Goal: Task Accomplishment & Management: Use online tool/utility

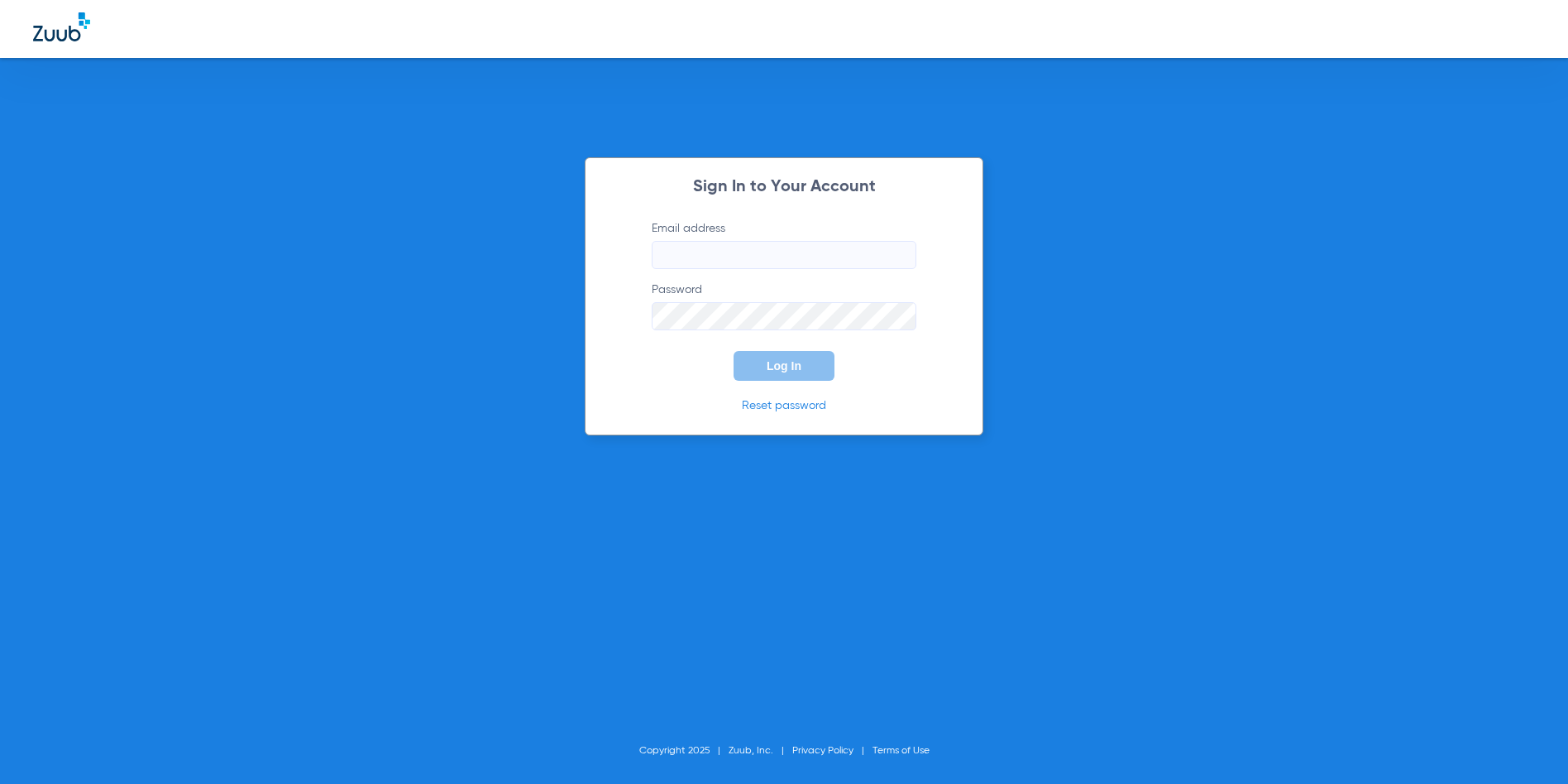
type input "cjackson1@searhc.org"
click at [772, 348] on form "Email address cjackson1@searhc.org Password Log In" at bounding box center [784, 301] width 314 height 161
click at [764, 363] on button "Log In" at bounding box center [784, 366] width 101 height 30
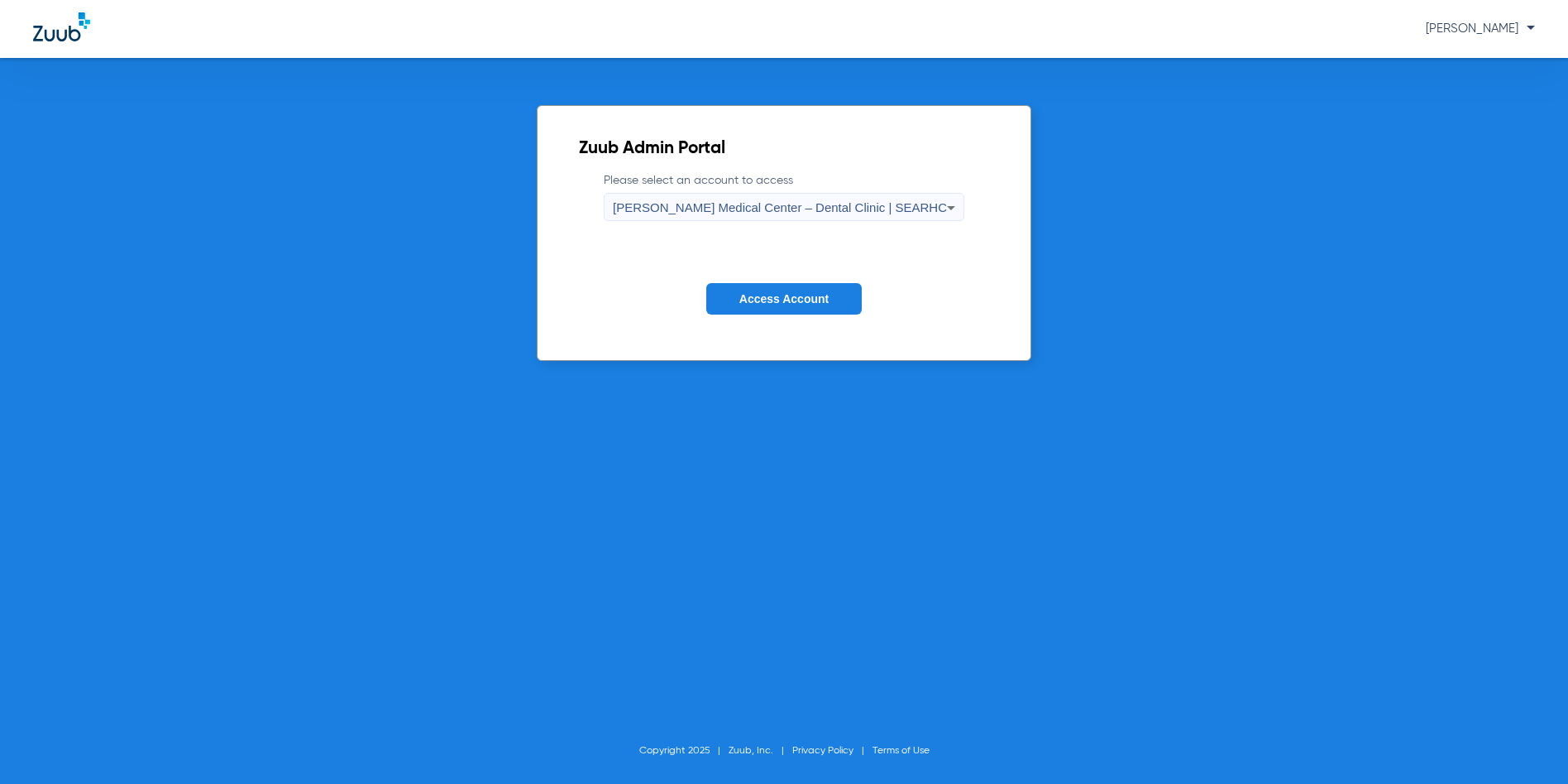
click at [842, 306] on button "Access Account" at bounding box center [784, 299] width 155 height 32
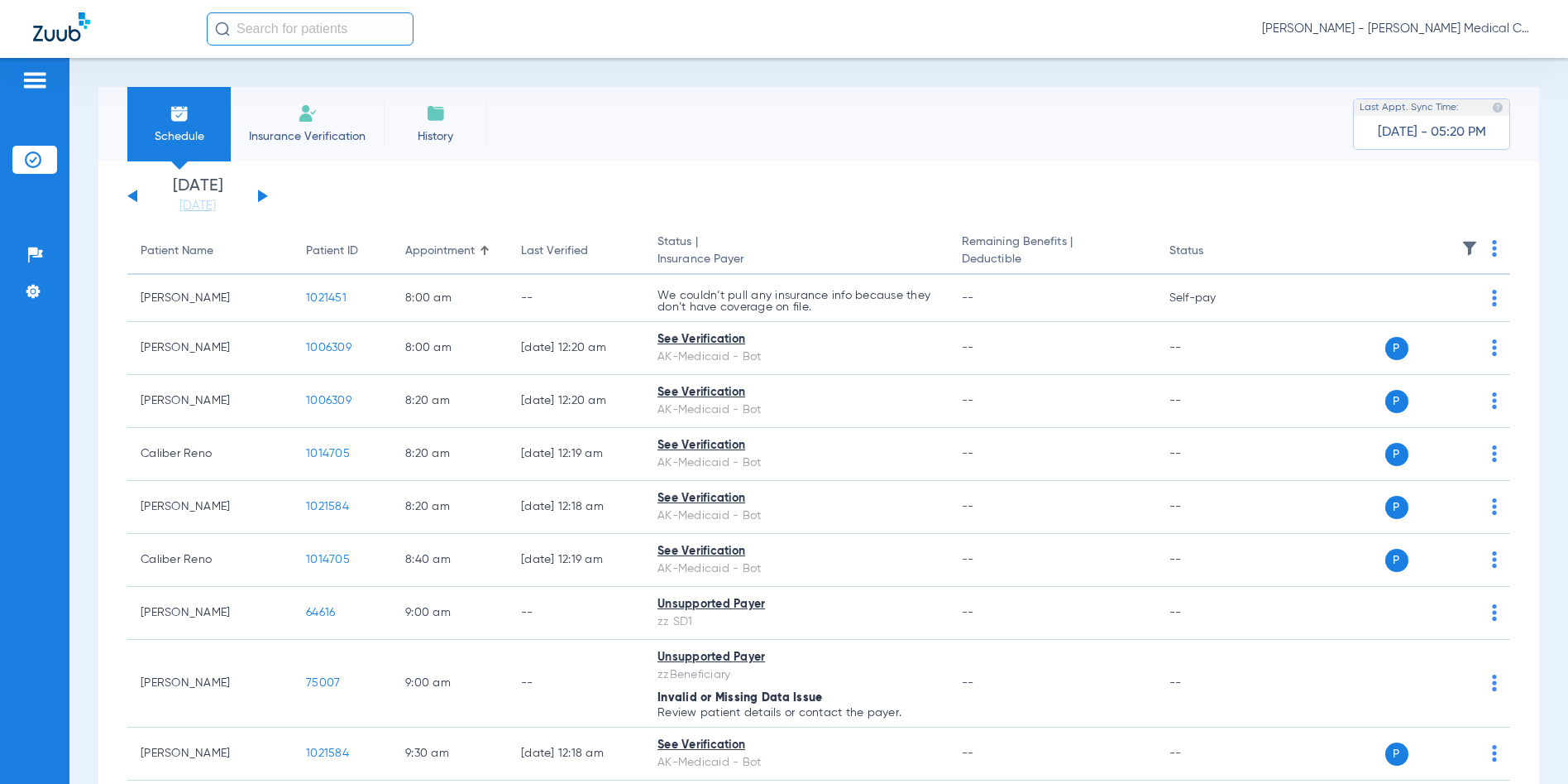
click at [1460, 26] on span "[PERSON_NAME] - [PERSON_NAME] Medical Center – Dental Clinic | SEARHC" at bounding box center [1399, 28] width 273 height 16
click at [1397, 28] on span "[PERSON_NAME] - [PERSON_NAME] Medical Center – Dental Clinic | SEARHC" at bounding box center [1399, 28] width 273 height 16
click at [1435, 50] on button "Account Selection" at bounding box center [1473, 58] width 119 height 33
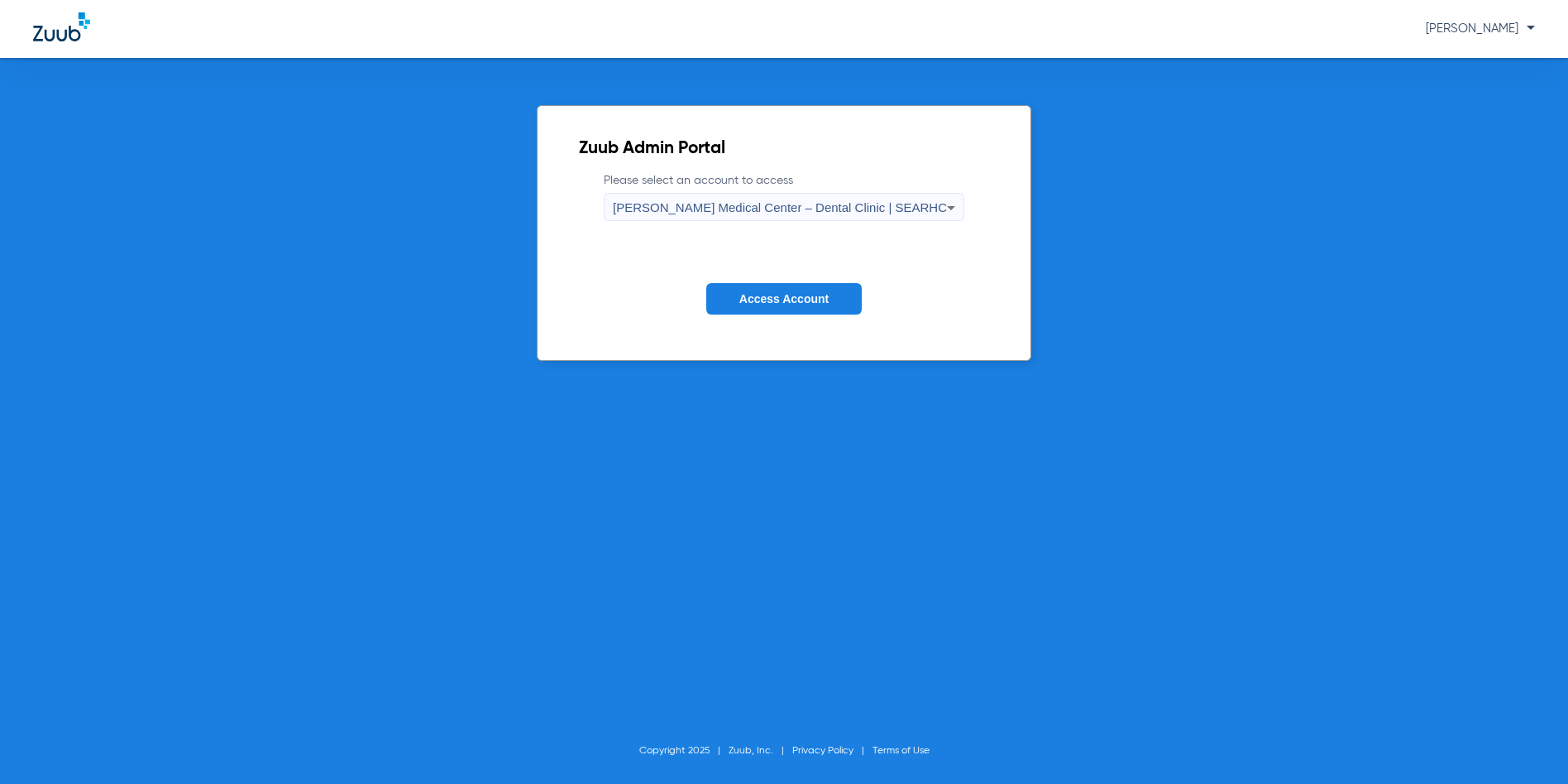
click at [1437, 58] on div "Zuub Admin Portal Please select an account to access [PERSON_NAME][GEOGRAPHIC_D…" at bounding box center [784, 421] width 1568 height 726
click at [748, 208] on span "[PERSON_NAME] Medical Center – Dental Clinic | SEARHC" at bounding box center [779, 207] width 334 height 14
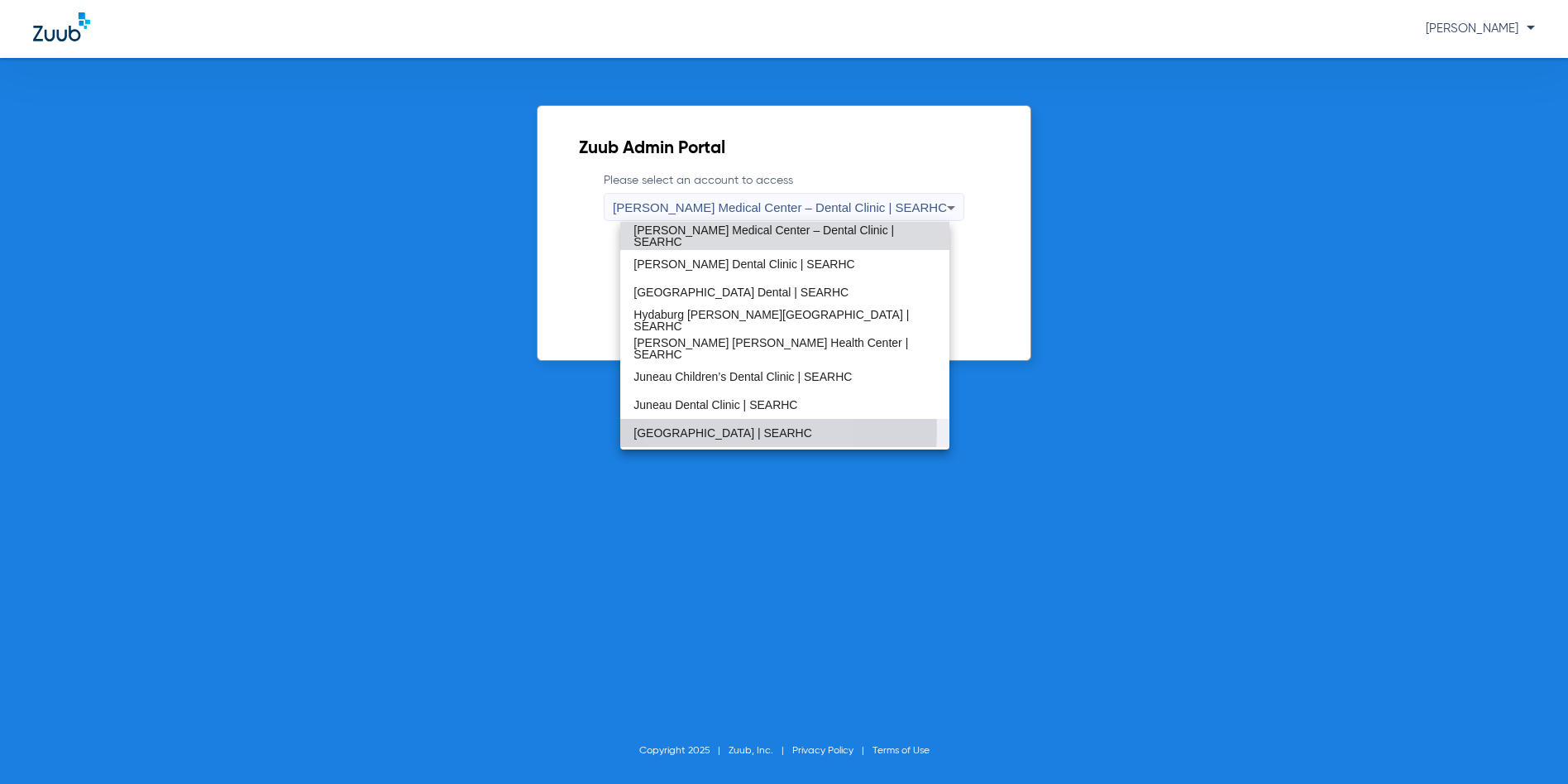
click at [685, 430] on span "[GEOGRAPHIC_DATA] | SEARHC" at bounding box center [722, 433] width 178 height 12
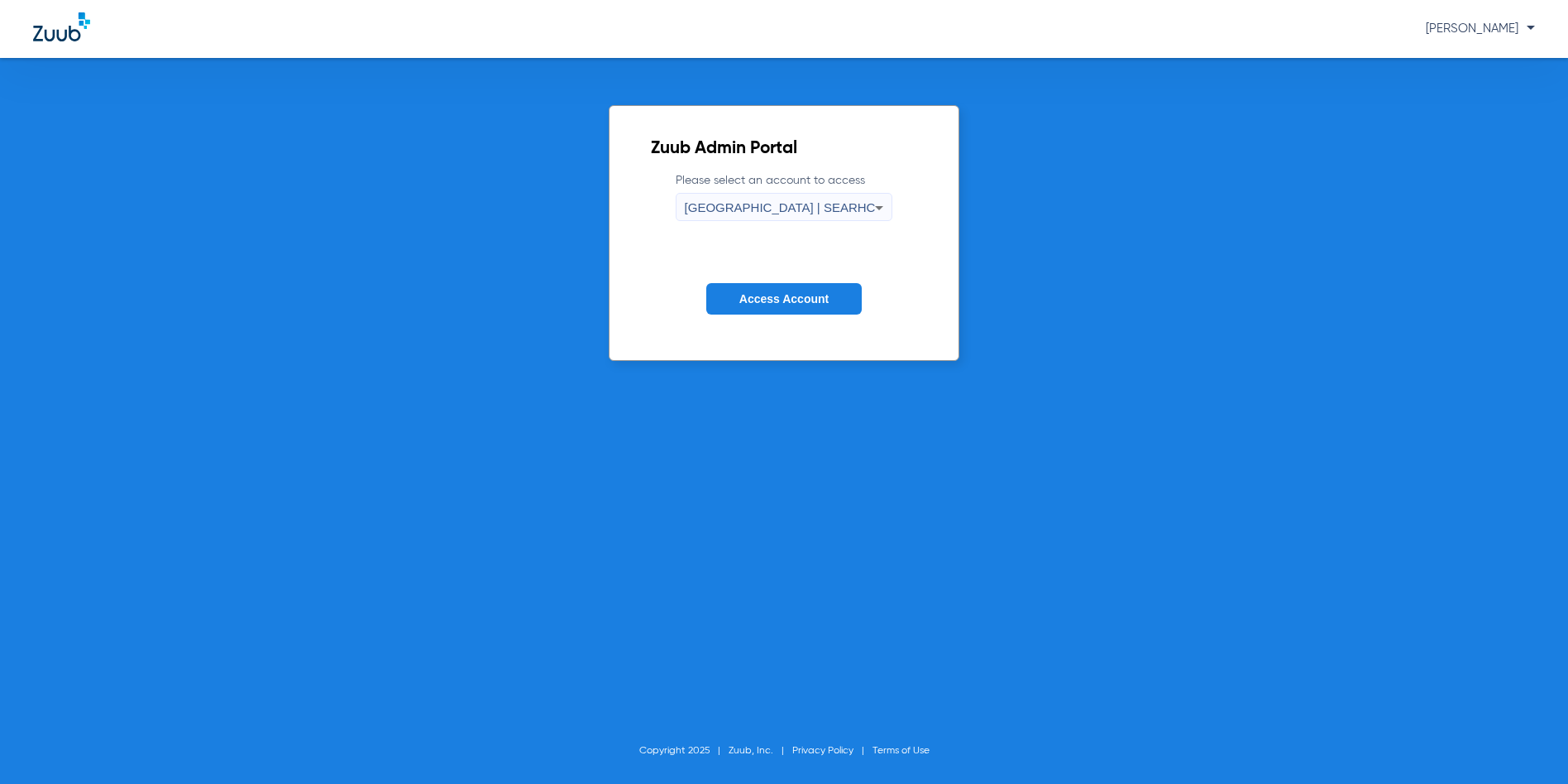
click at [761, 293] on span "Access Account" at bounding box center [784, 299] width 90 height 14
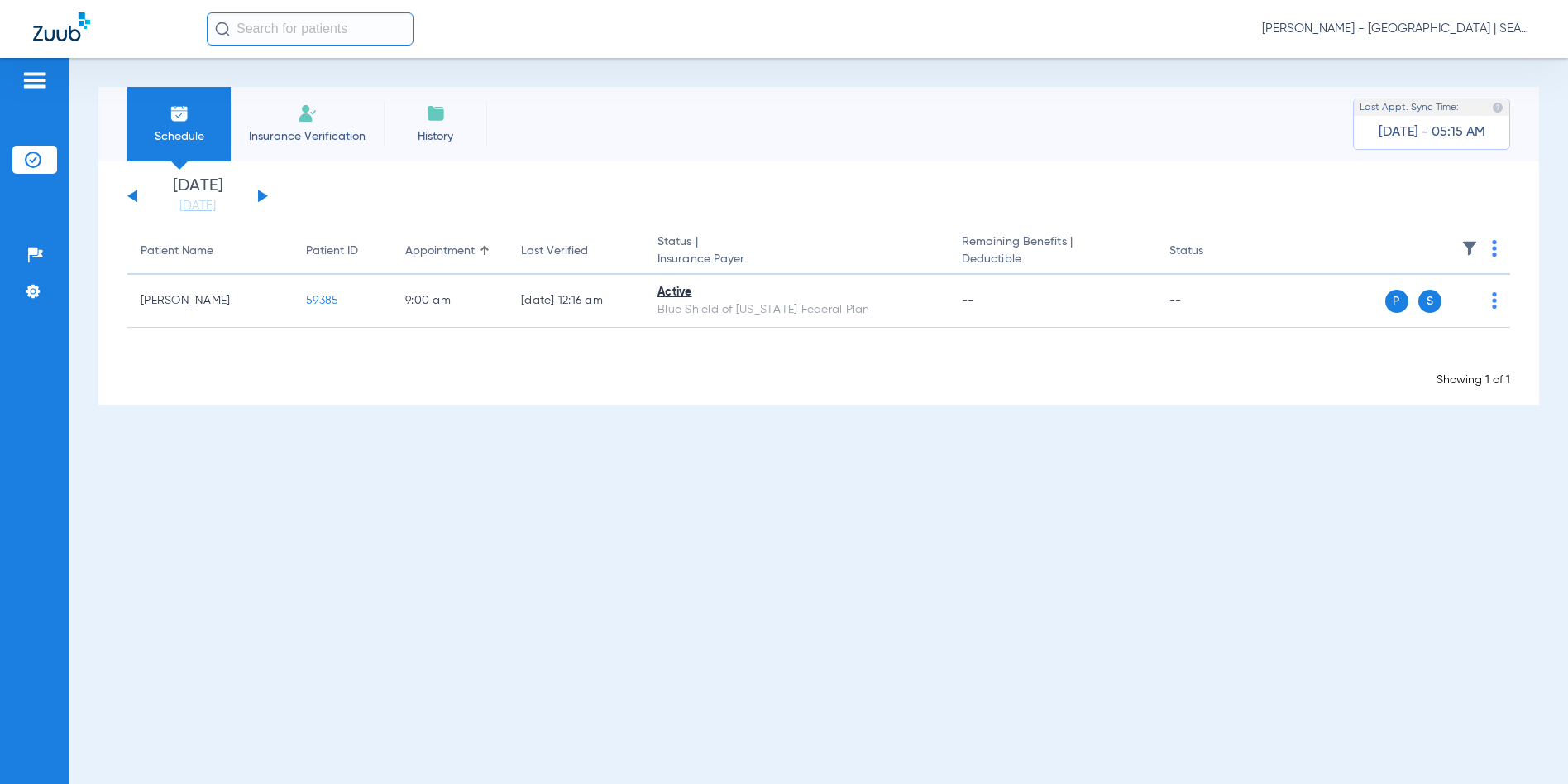
click at [134, 197] on button at bounding box center [132, 196] width 10 height 13
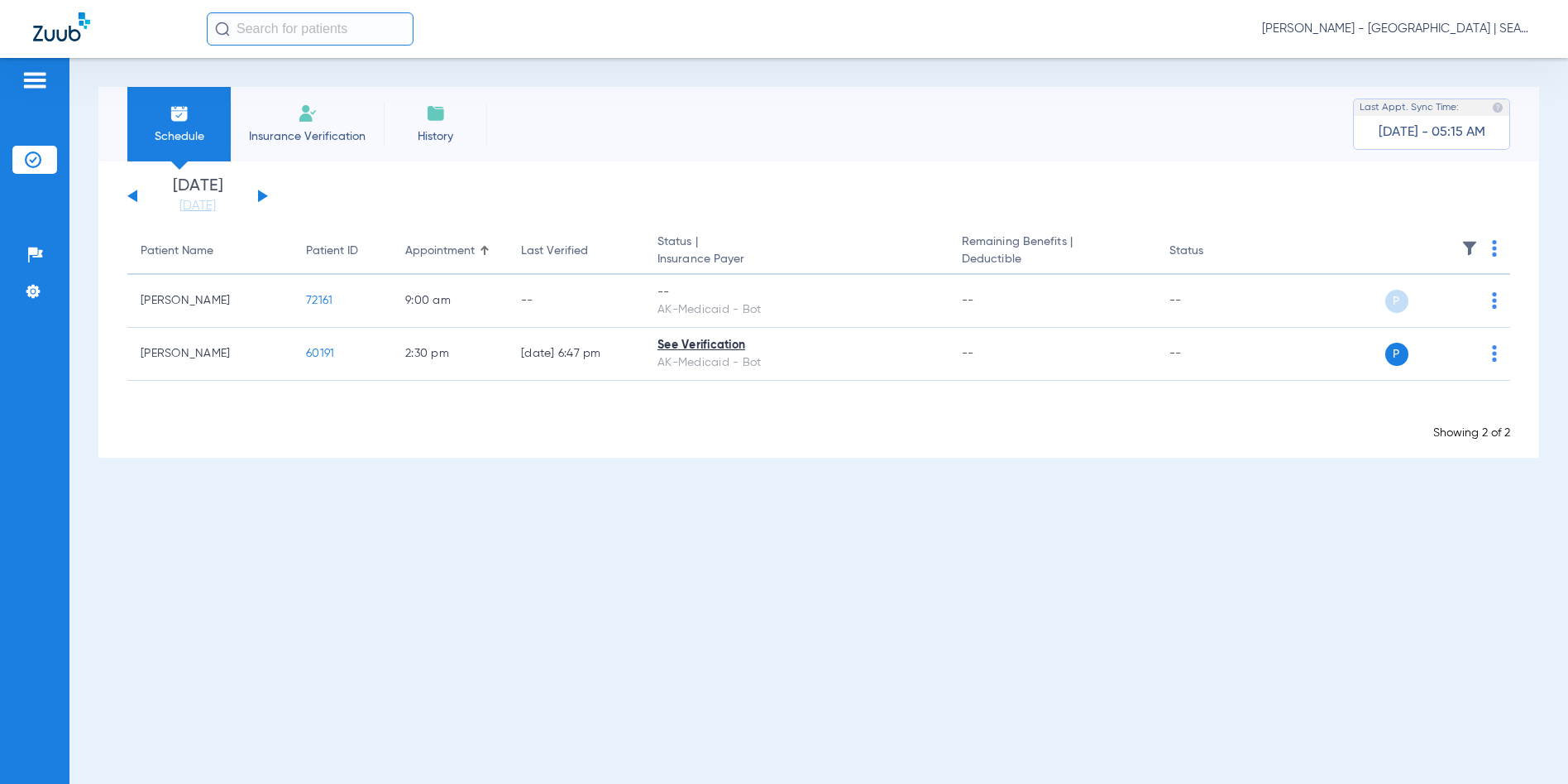
click at [1489, 243] on th at bounding box center [1389, 251] width 242 height 46
click at [1495, 244] on img at bounding box center [1495, 248] width 5 height 16
click at [1403, 309] on span "Verify All" at bounding box center [1433, 313] width 99 height 12
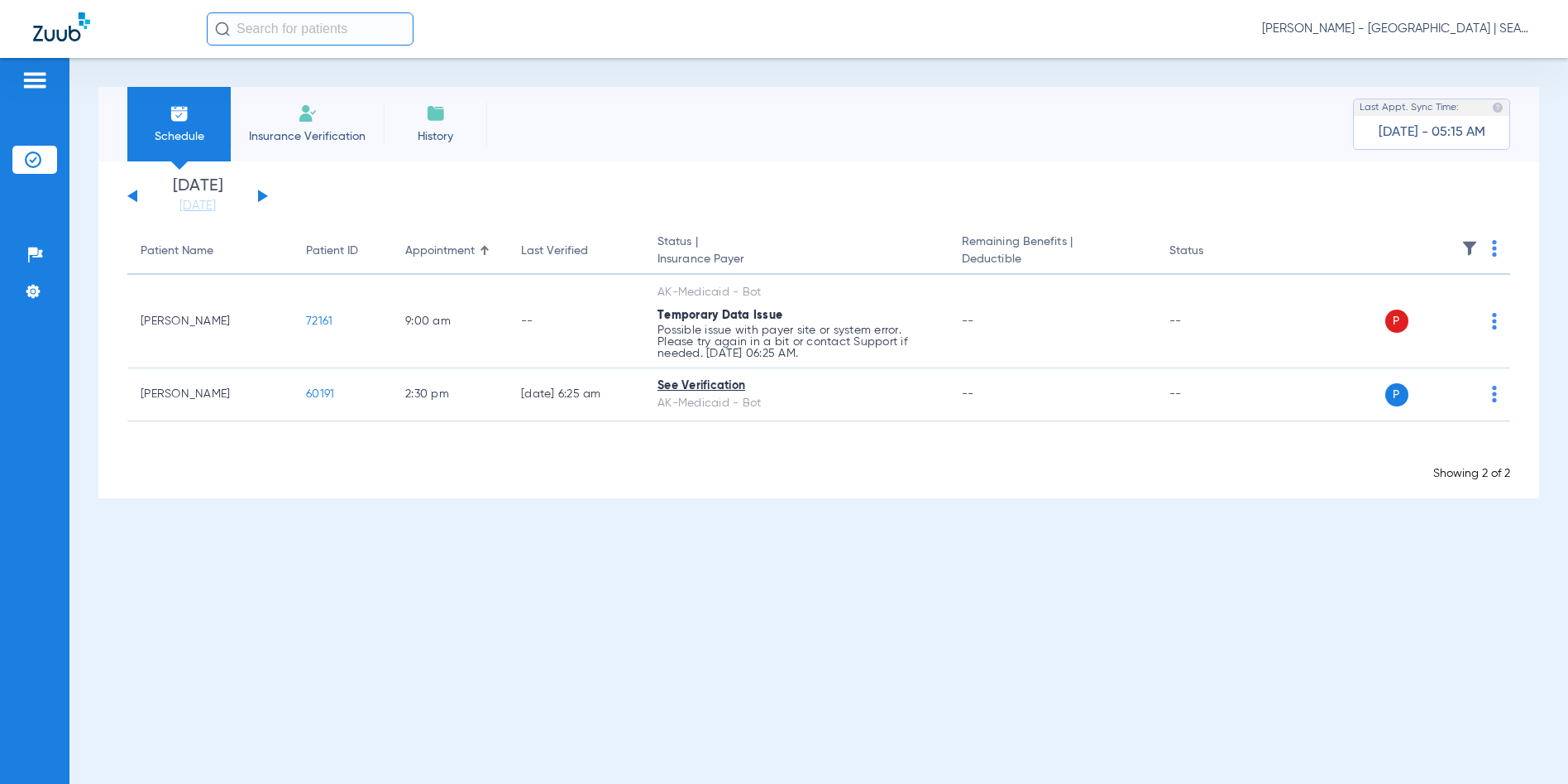
click at [1479, 22] on span "[PERSON_NAME] - [GEOGRAPHIC_DATA] | SEARHC" at bounding box center [1399, 28] width 273 height 16
click at [1456, 56] on span "Account Selection" at bounding box center [1472, 59] width 93 height 12
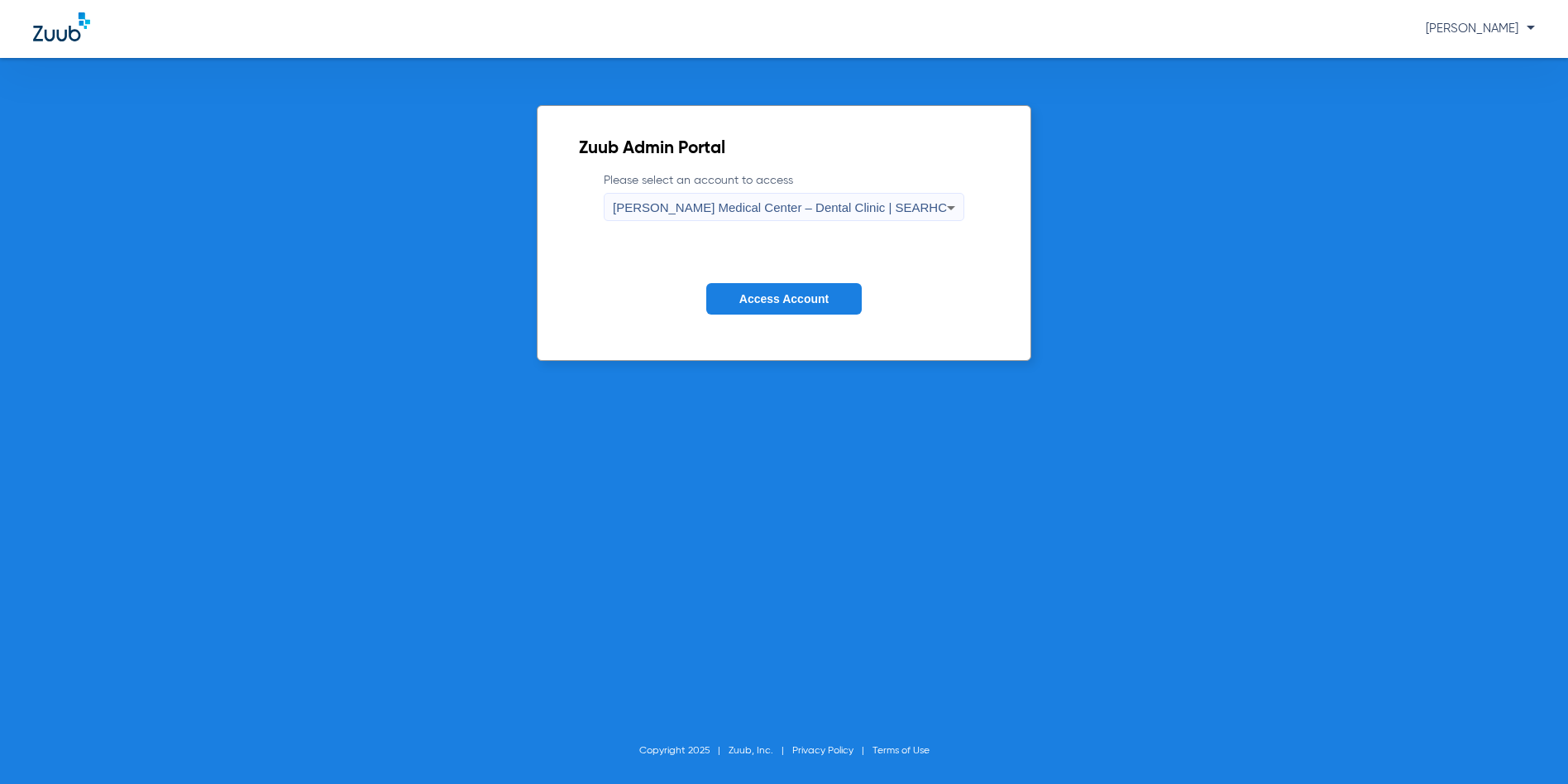
click at [820, 208] on span "[PERSON_NAME] Medical Center – Dental Clinic | SEARHC" at bounding box center [779, 207] width 334 height 14
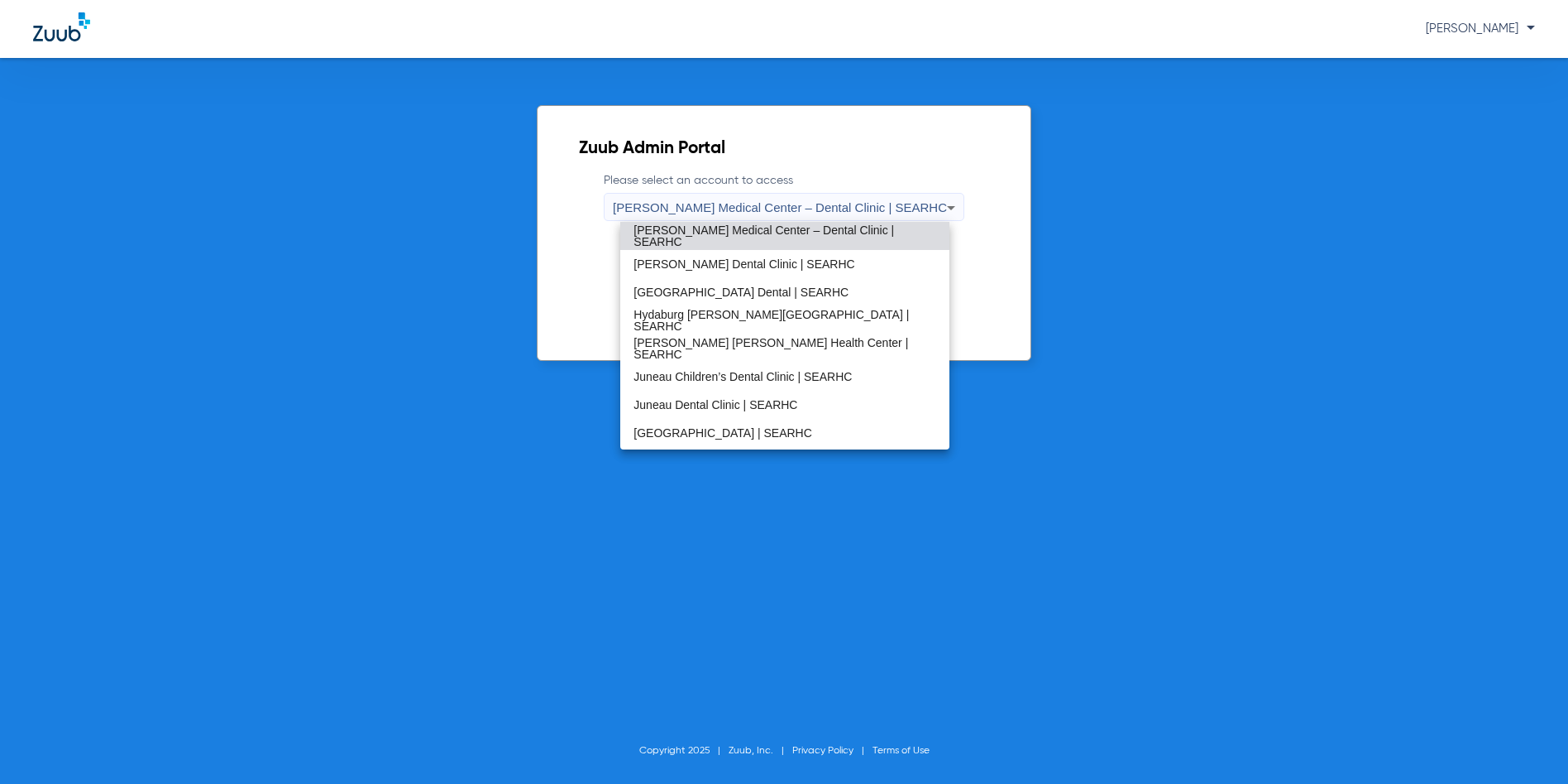
click at [785, 233] on span "[PERSON_NAME] Medical Center – Dental Clinic | SEARHC" at bounding box center [784, 236] width 302 height 23
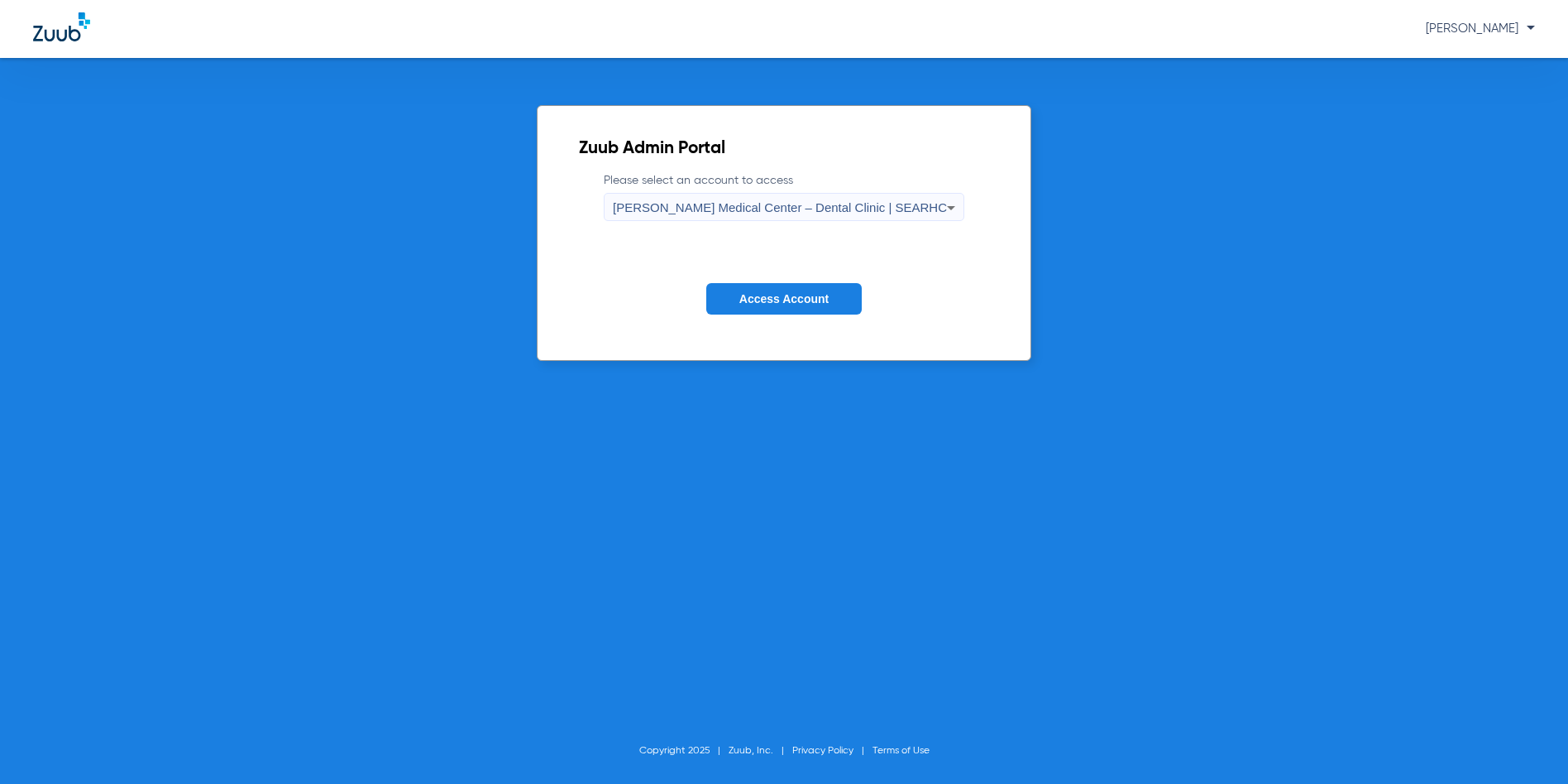
click at [778, 301] on span "Access Account" at bounding box center [784, 299] width 90 height 14
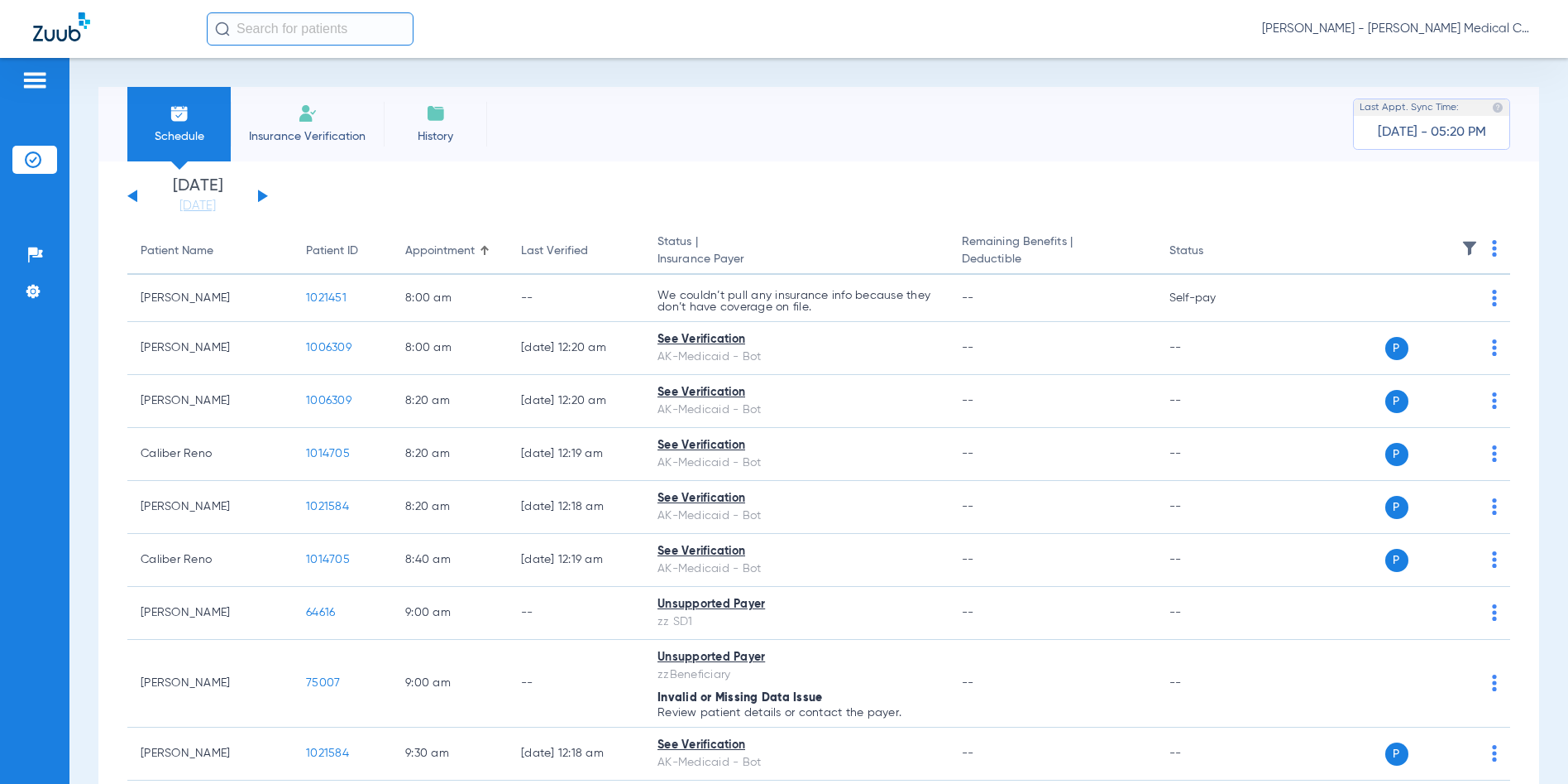
click at [132, 193] on div "[DATE] [DATE] [DATE] [DATE] [DATE] [DATE] [DATE] [DATE] [DATE] [DATE] [DATE] [D…" at bounding box center [197, 196] width 141 height 37
click at [132, 198] on button at bounding box center [132, 196] width 10 height 13
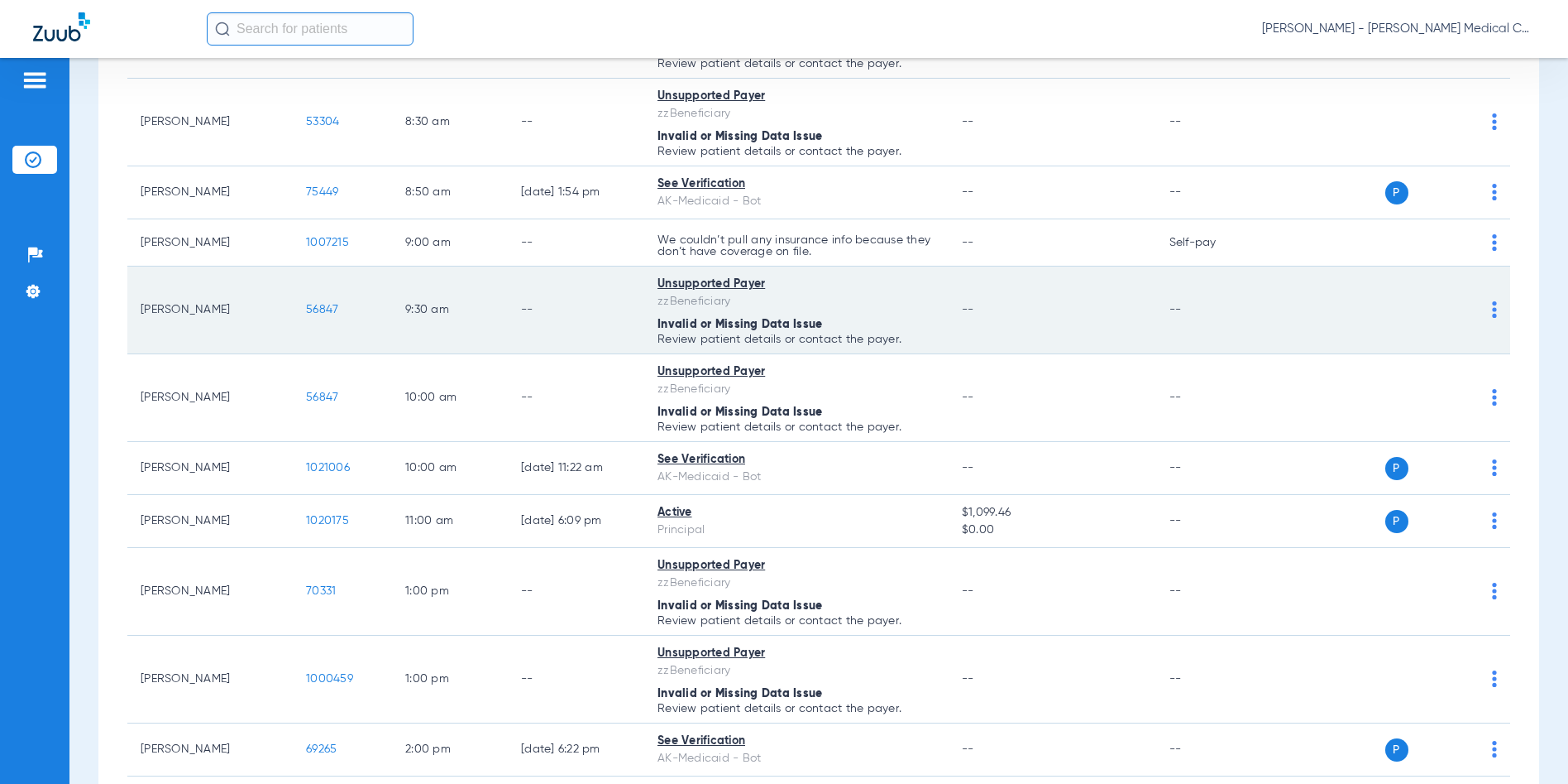
scroll to position [413, 0]
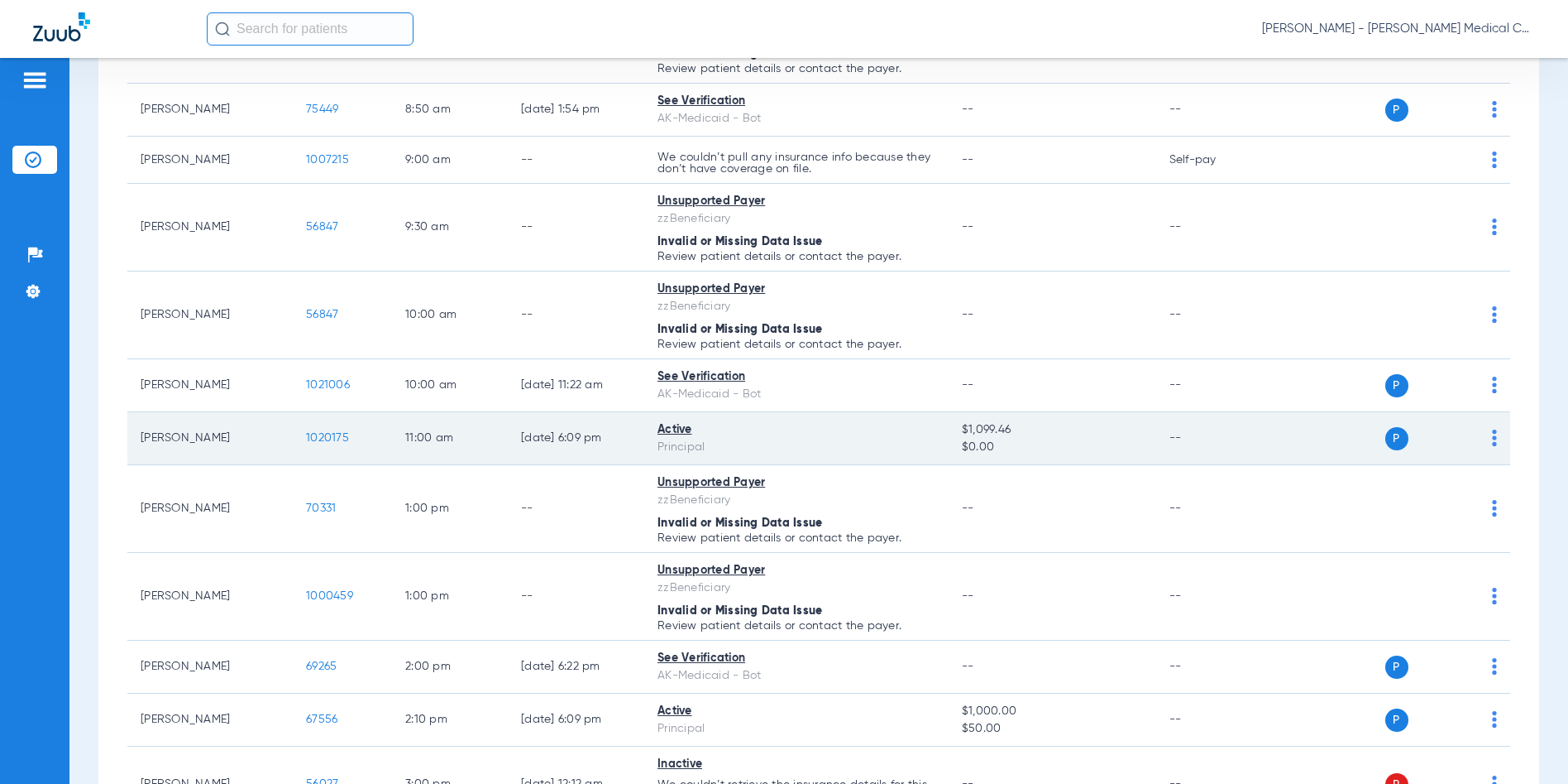
click at [323, 438] on span "1020175" at bounding box center [328, 438] width 43 height 12
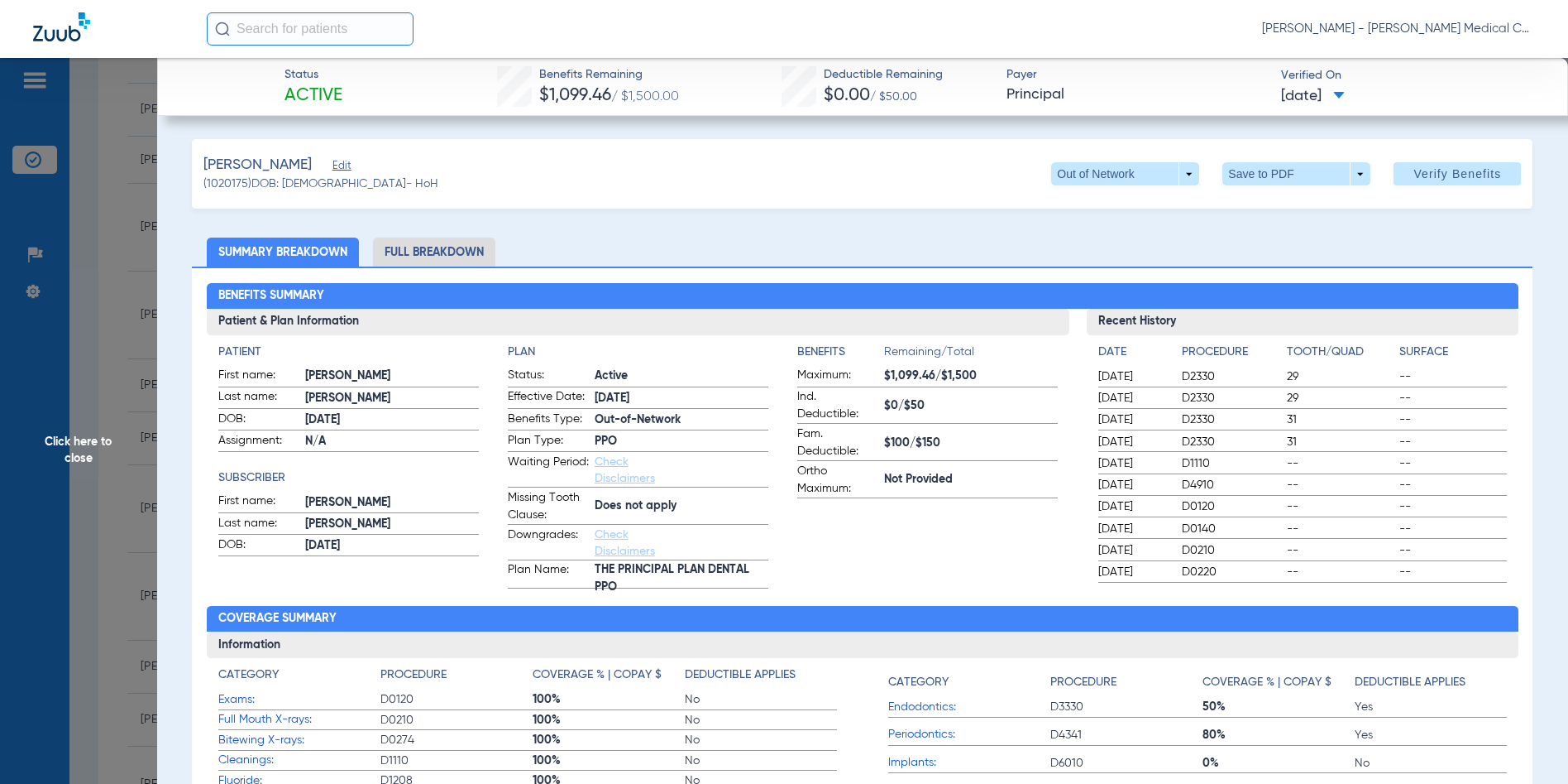
click at [1428, 171] on span "Verify Benefits" at bounding box center [1457, 174] width 88 height 14
click at [72, 451] on span "Click here to close" at bounding box center [79, 450] width 157 height 784
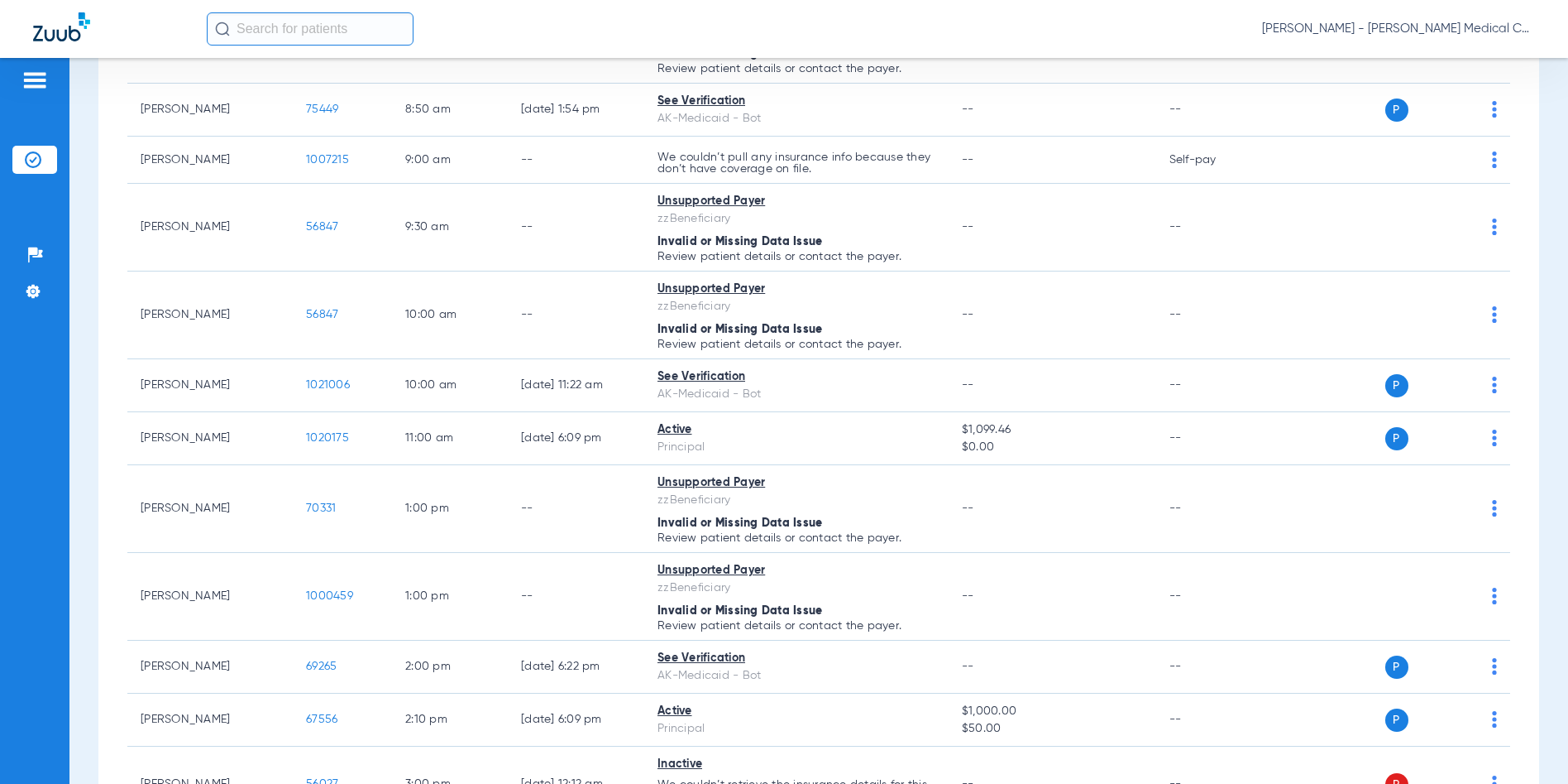
click at [1396, 25] on span "[PERSON_NAME] - [PERSON_NAME] Medical Center – Dental Clinic | SEARHC" at bounding box center [1399, 28] width 273 height 16
click at [1447, 56] on span "Account Selection" at bounding box center [1472, 59] width 93 height 12
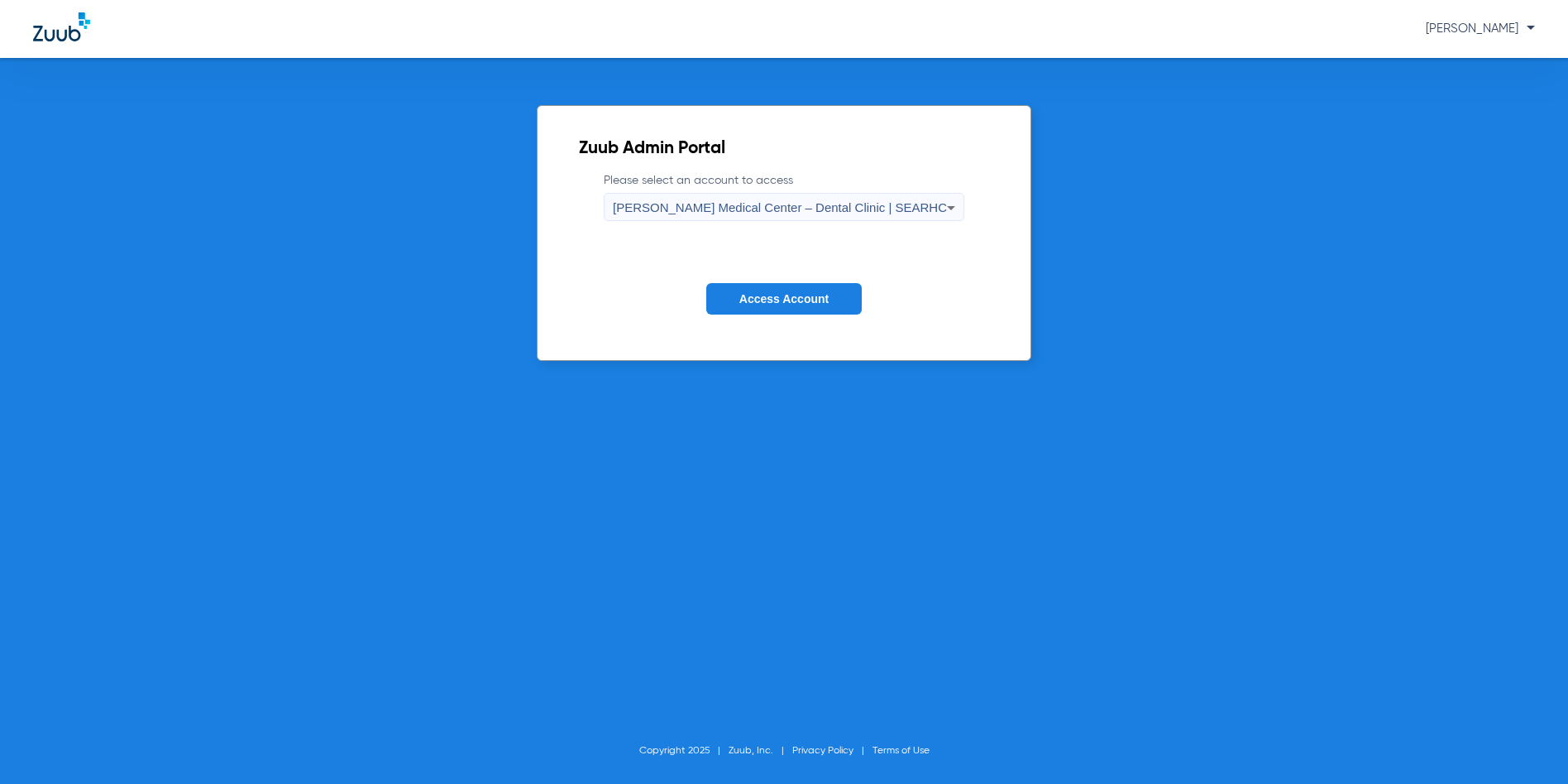
click at [869, 200] on span "[PERSON_NAME] Medical Center – Dental Clinic | SEARHC" at bounding box center [779, 207] width 334 height 14
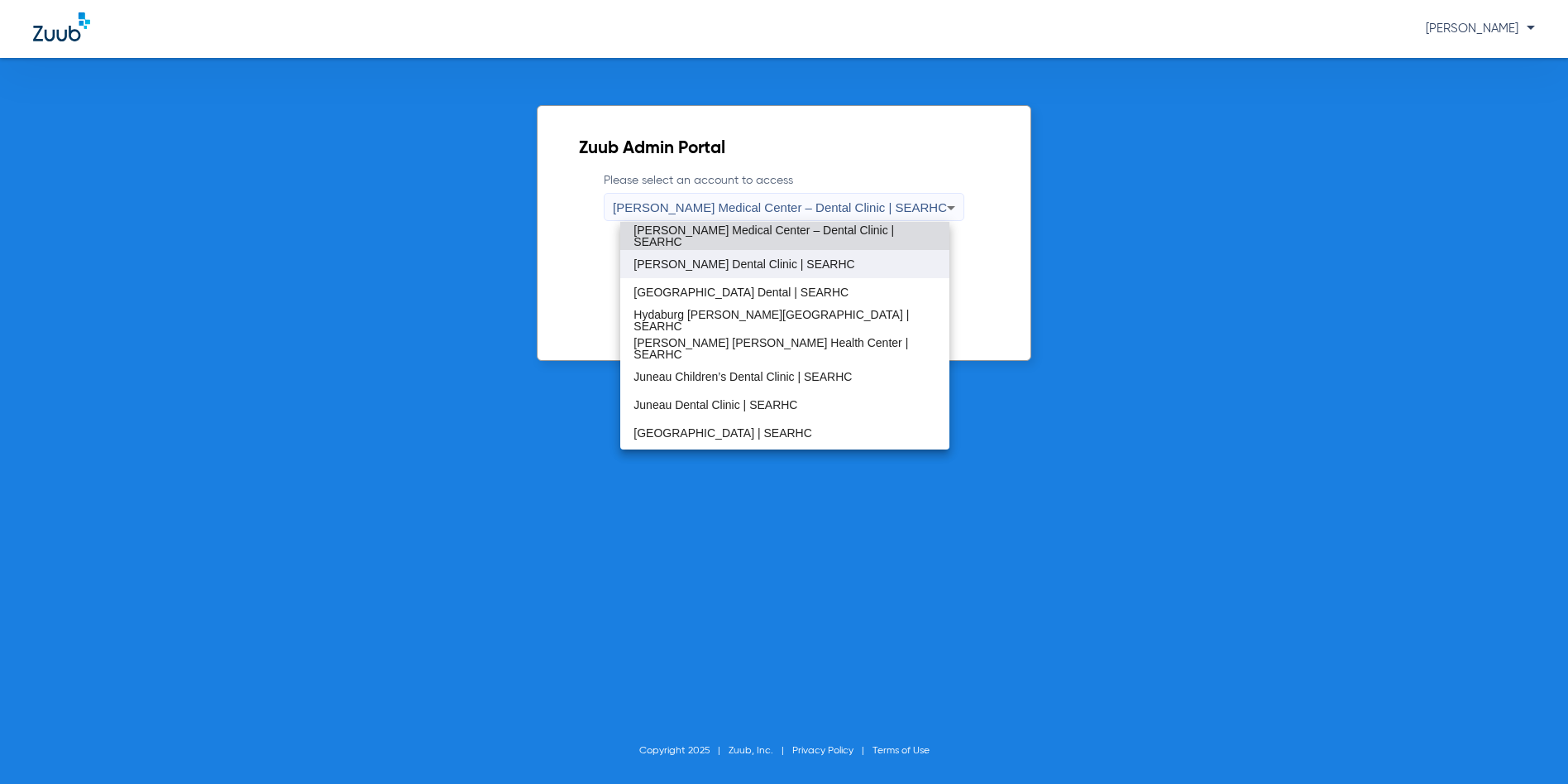
click at [718, 265] on span "[PERSON_NAME] Dental Clinic | SEARHC" at bounding box center [743, 264] width 221 height 12
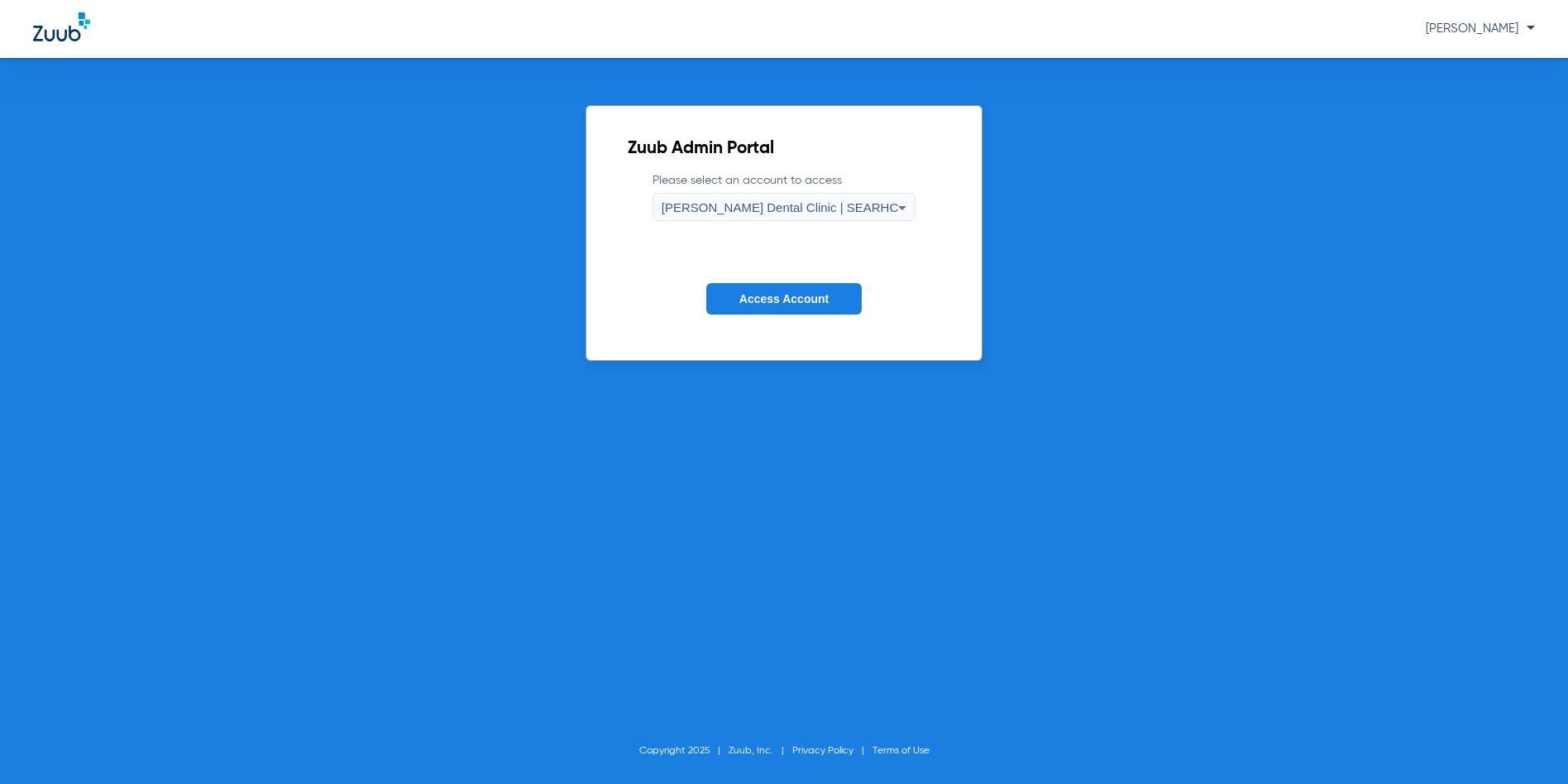
click at [741, 290] on button "Access Account" at bounding box center [784, 299] width 155 height 32
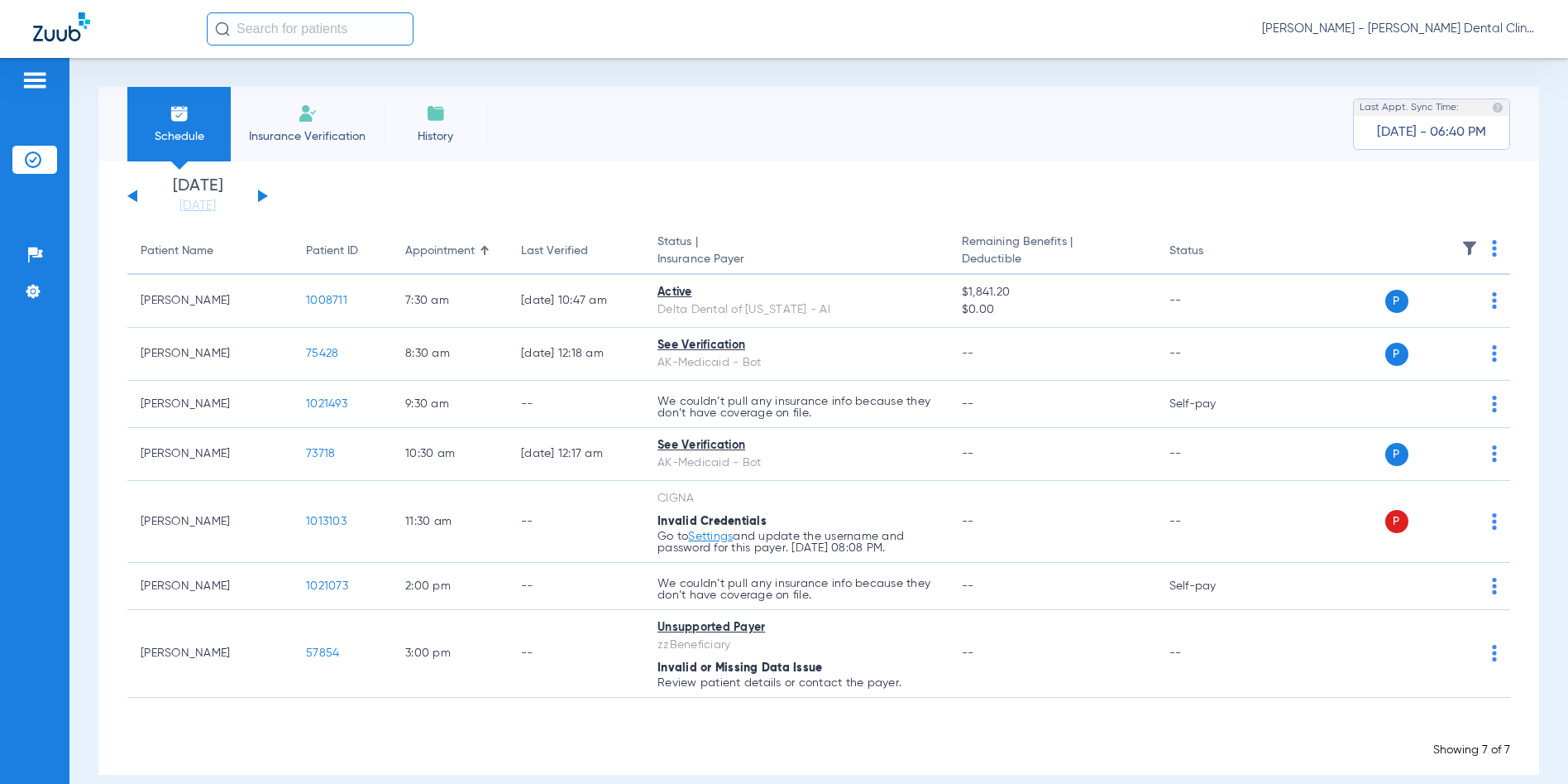
drag, startPoint x: 741, startPoint y: 290, endPoint x: 775, endPoint y: 184, distance: 111.3
click at [775, 184] on app-single-date-navigator "[DATE] [DATE] [DATE] [DATE] [DATE] [DATE] [DATE] [DATE] [DATE] [DATE] [DATE] [D…" at bounding box center [819, 196] width 1383 height 37
click at [264, 195] on button at bounding box center [263, 196] width 10 height 13
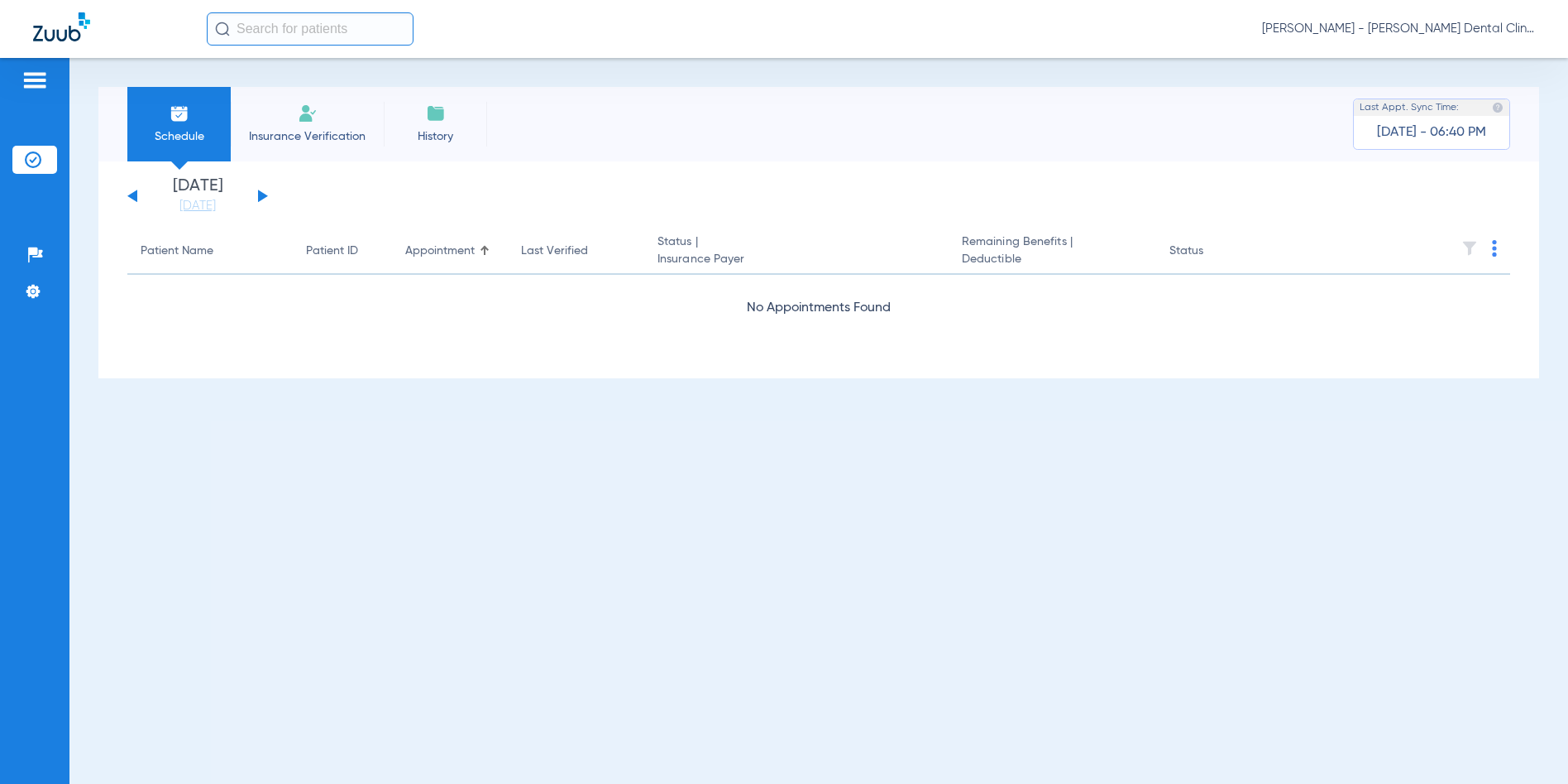
click at [264, 195] on button at bounding box center [263, 196] width 10 height 13
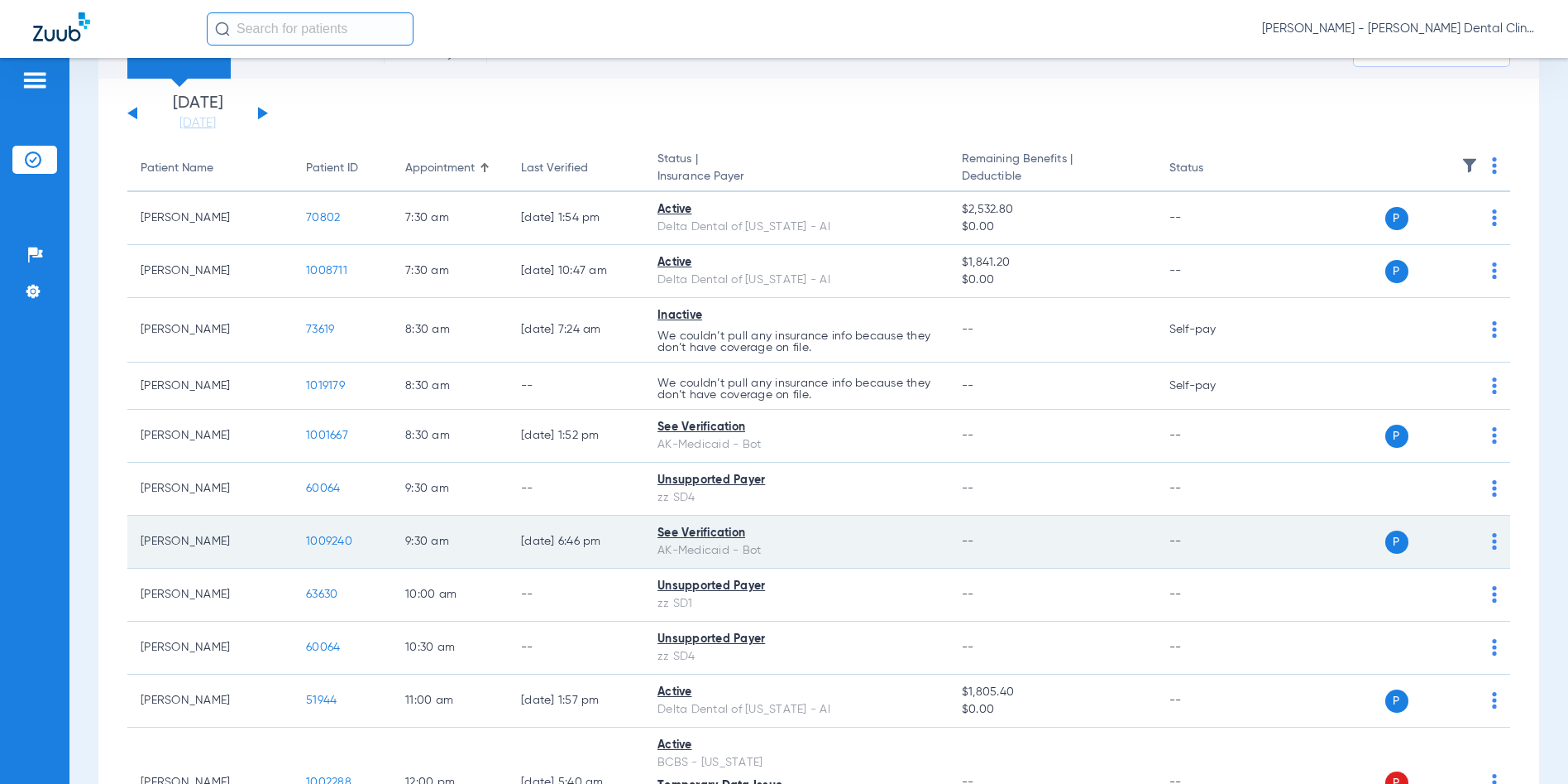
scroll to position [166, 0]
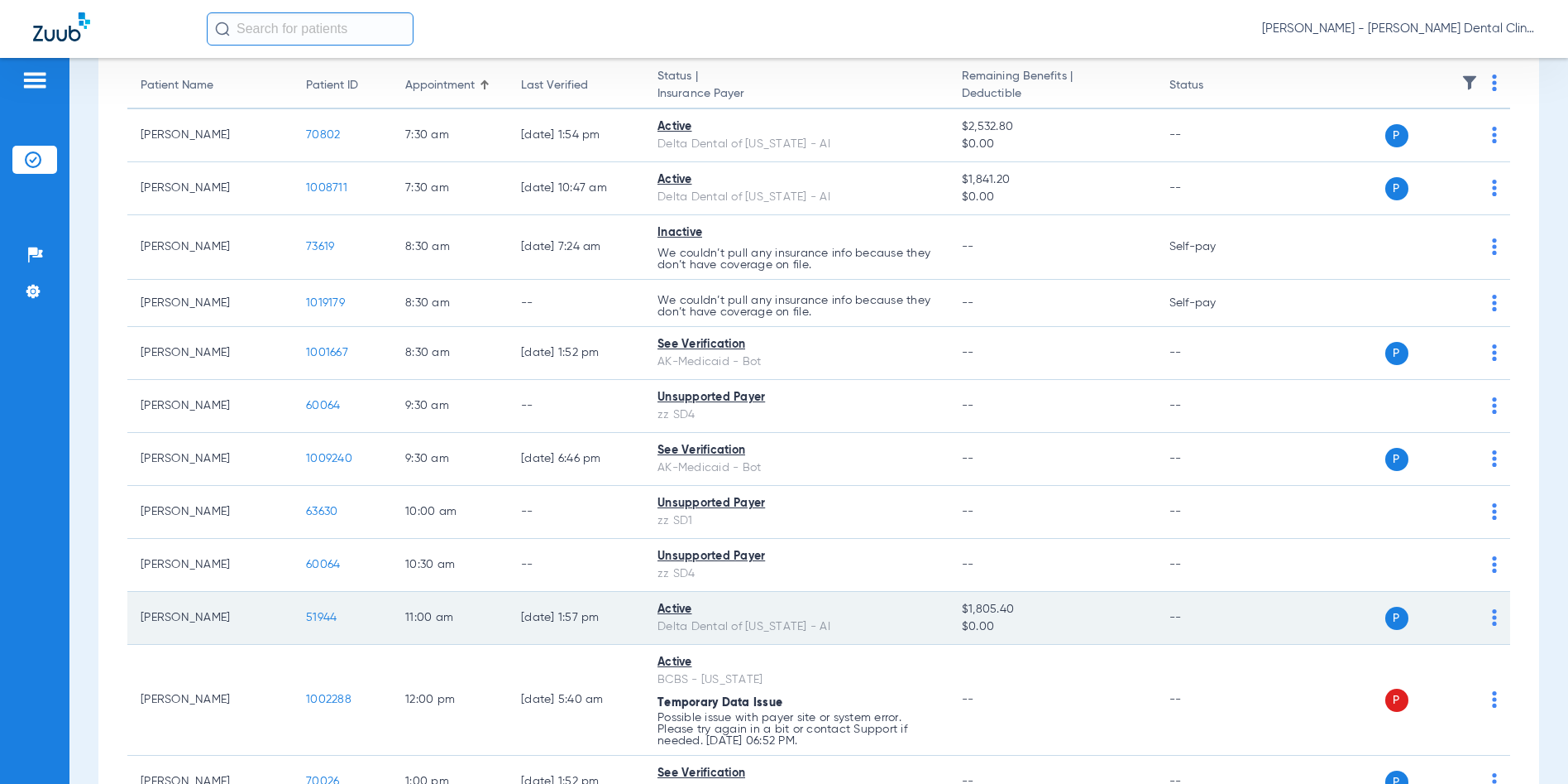
click at [330, 613] on span "51944" at bounding box center [322, 617] width 31 height 12
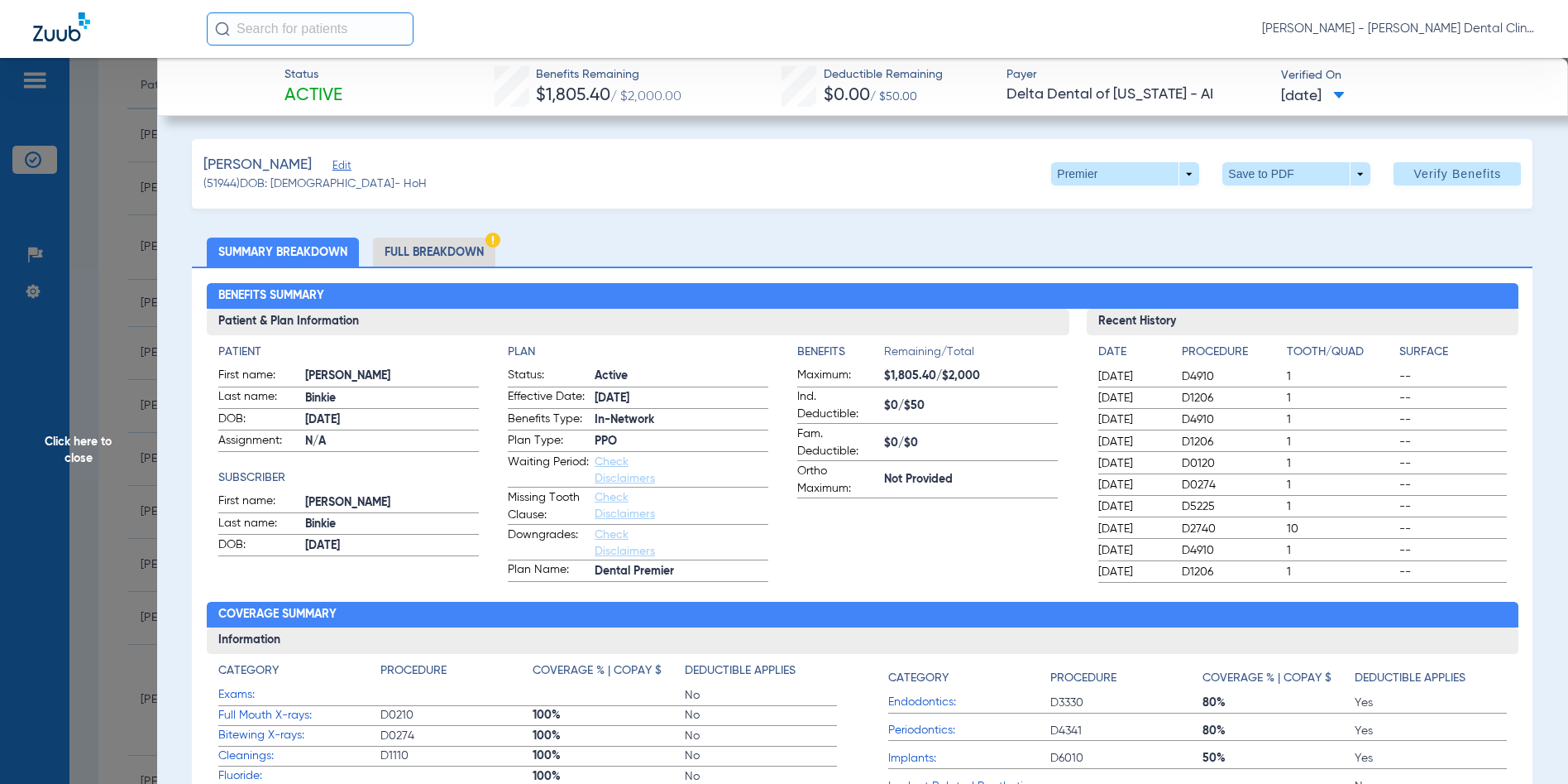
click at [70, 448] on span "Click here to close" at bounding box center [79, 450] width 157 height 784
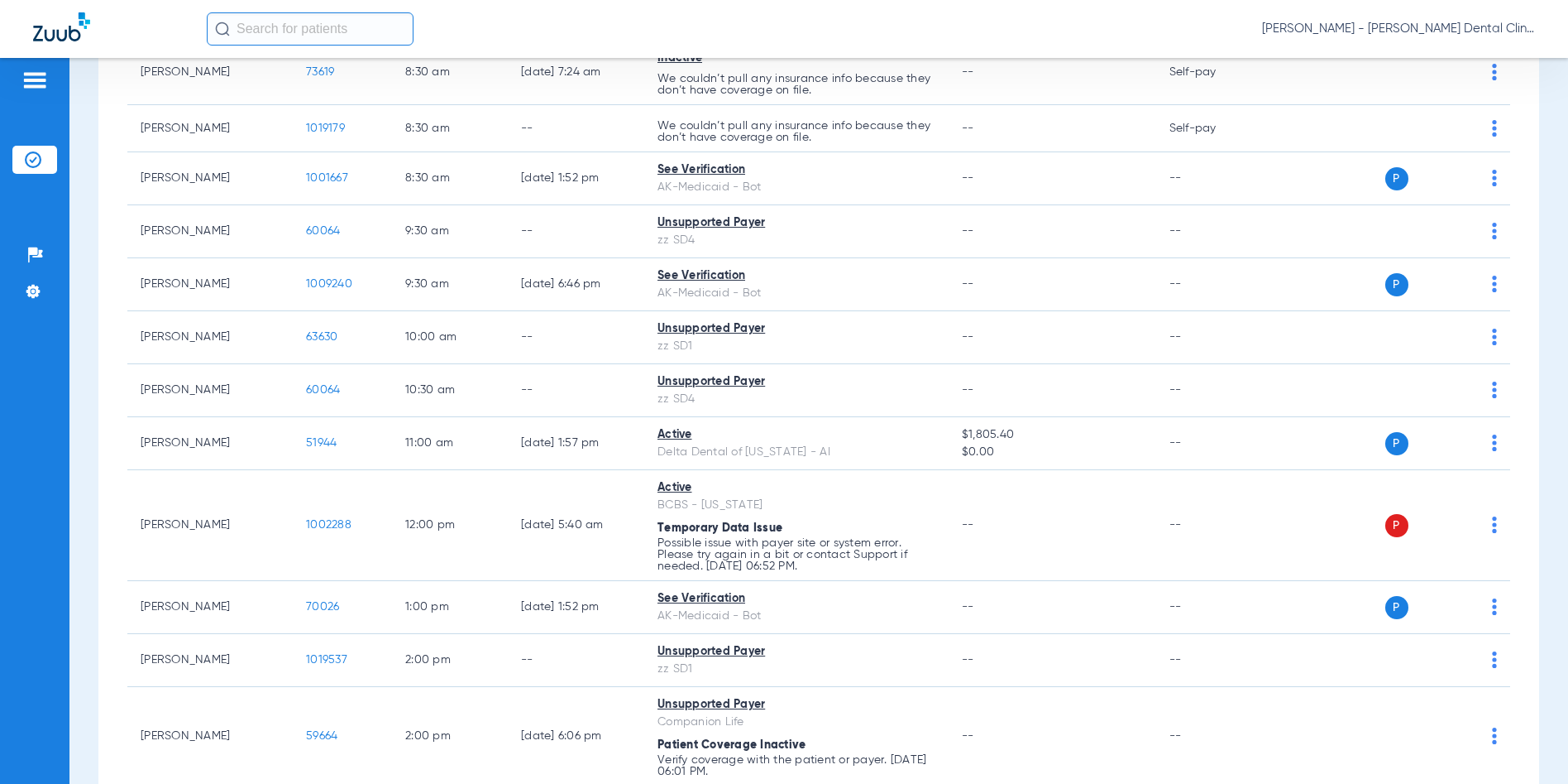
scroll to position [257, 0]
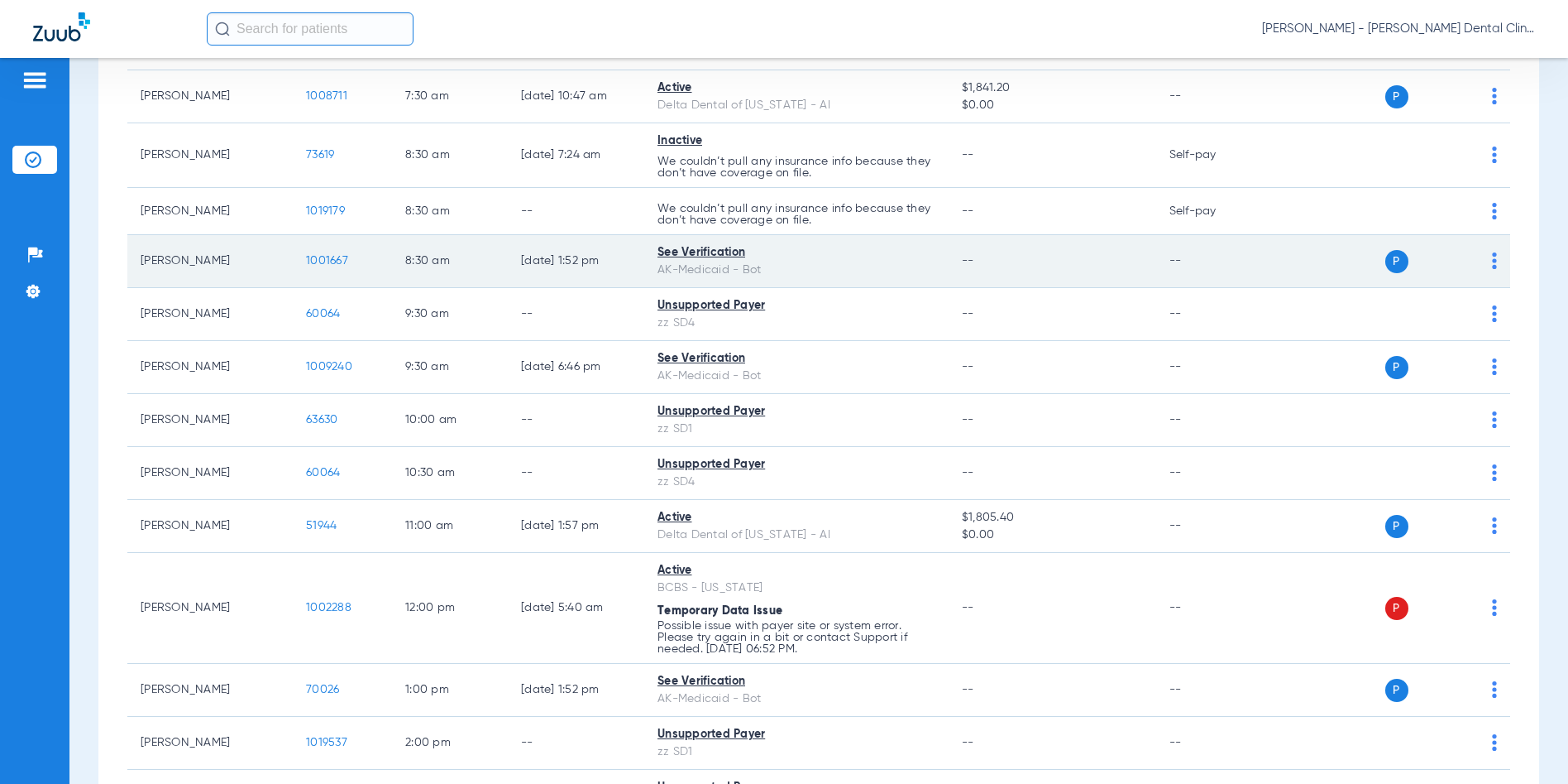
click at [331, 256] on span "1001667" at bounding box center [327, 260] width 42 height 12
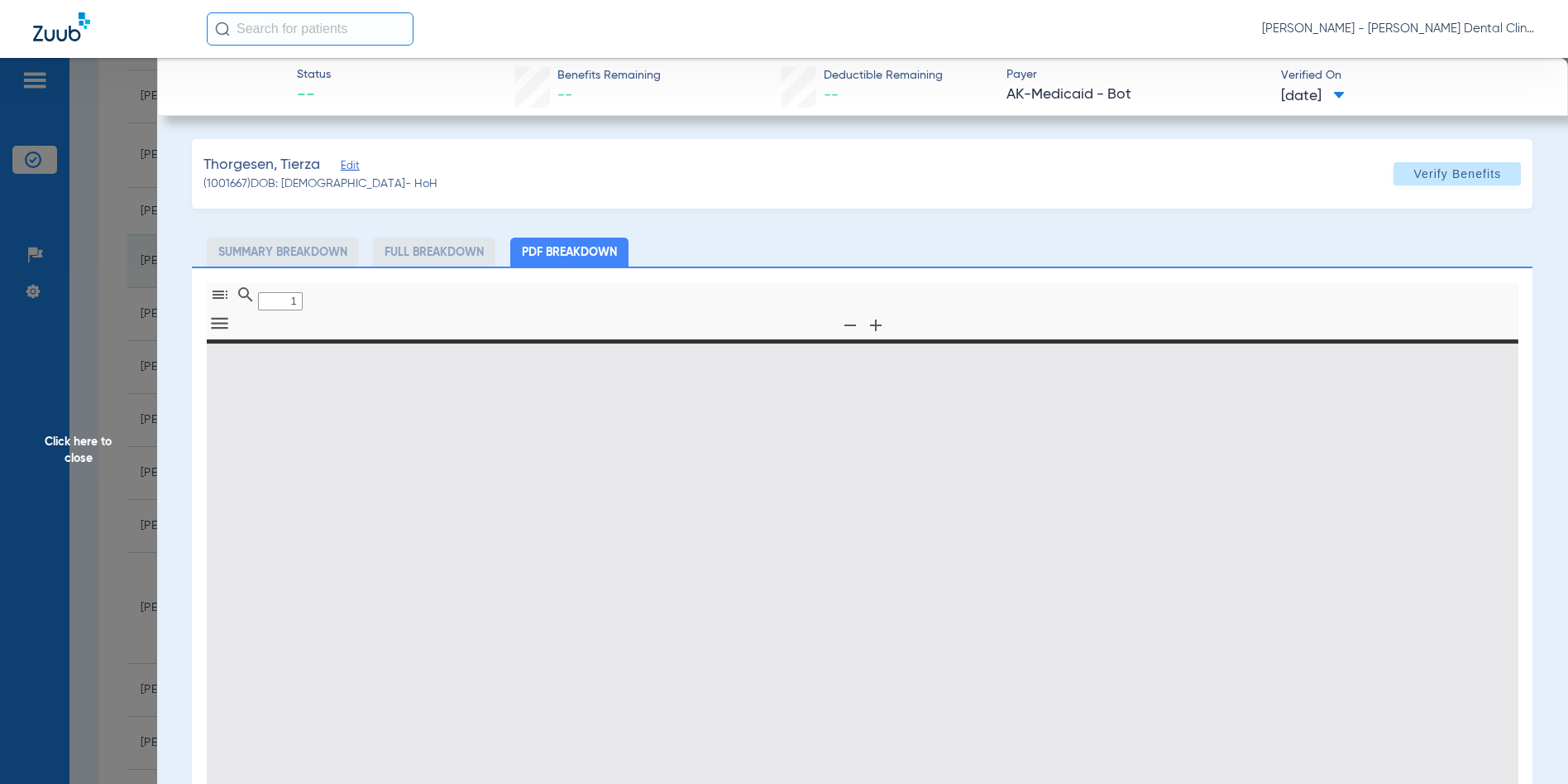
type input "0"
select select "page-width"
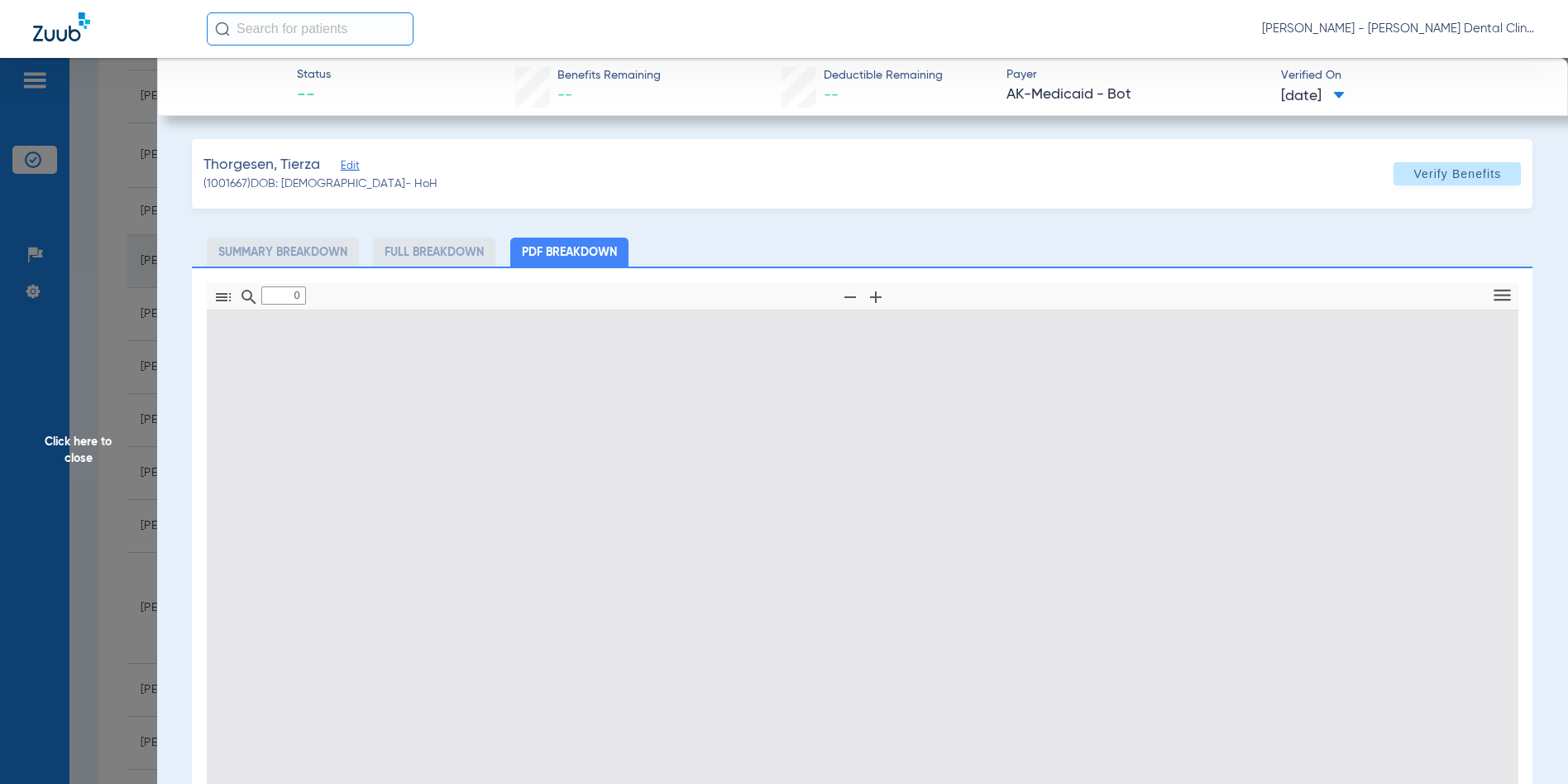
type input "1"
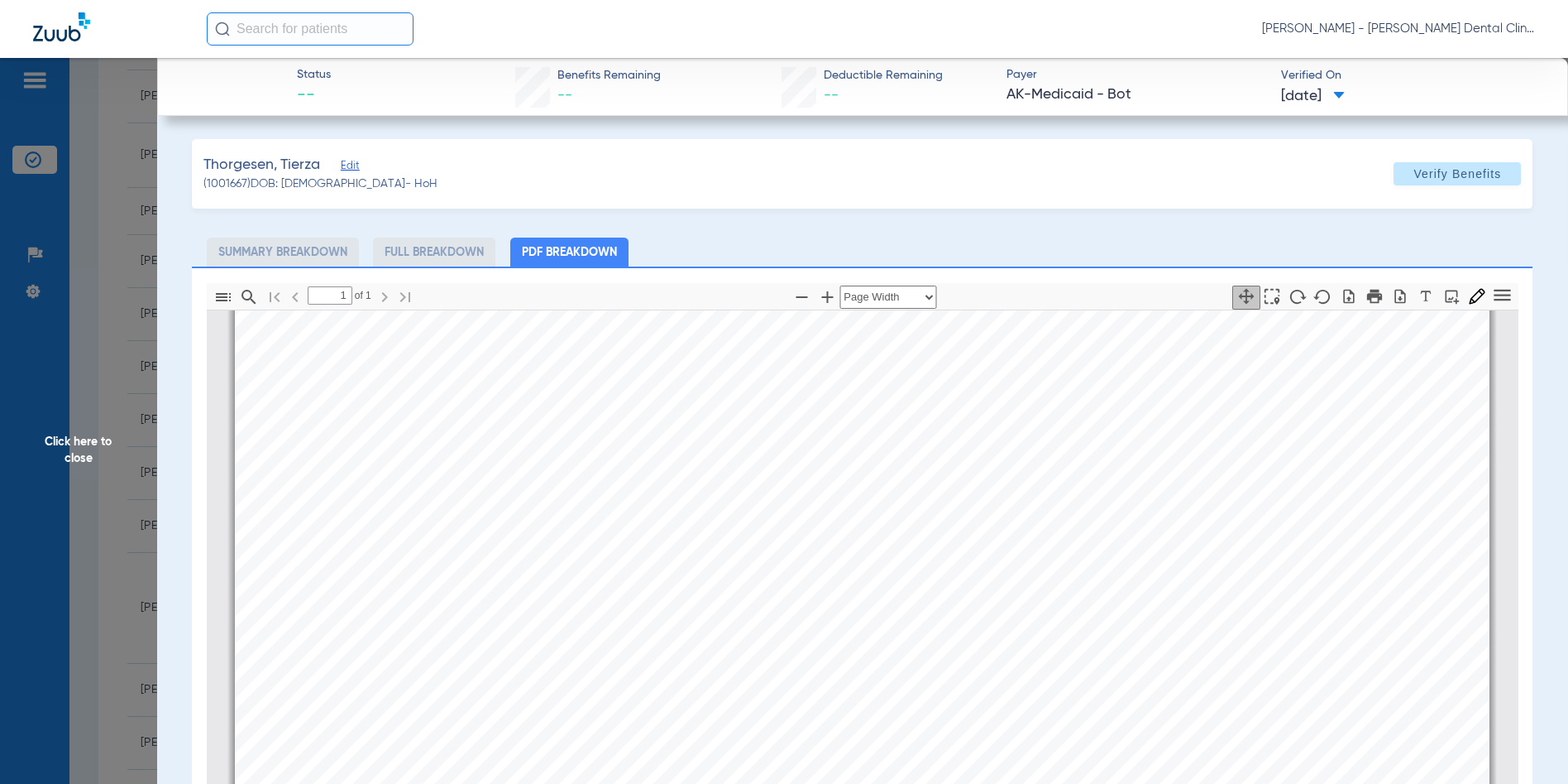
scroll to position [505, 0]
